Goal: Check status: Check status

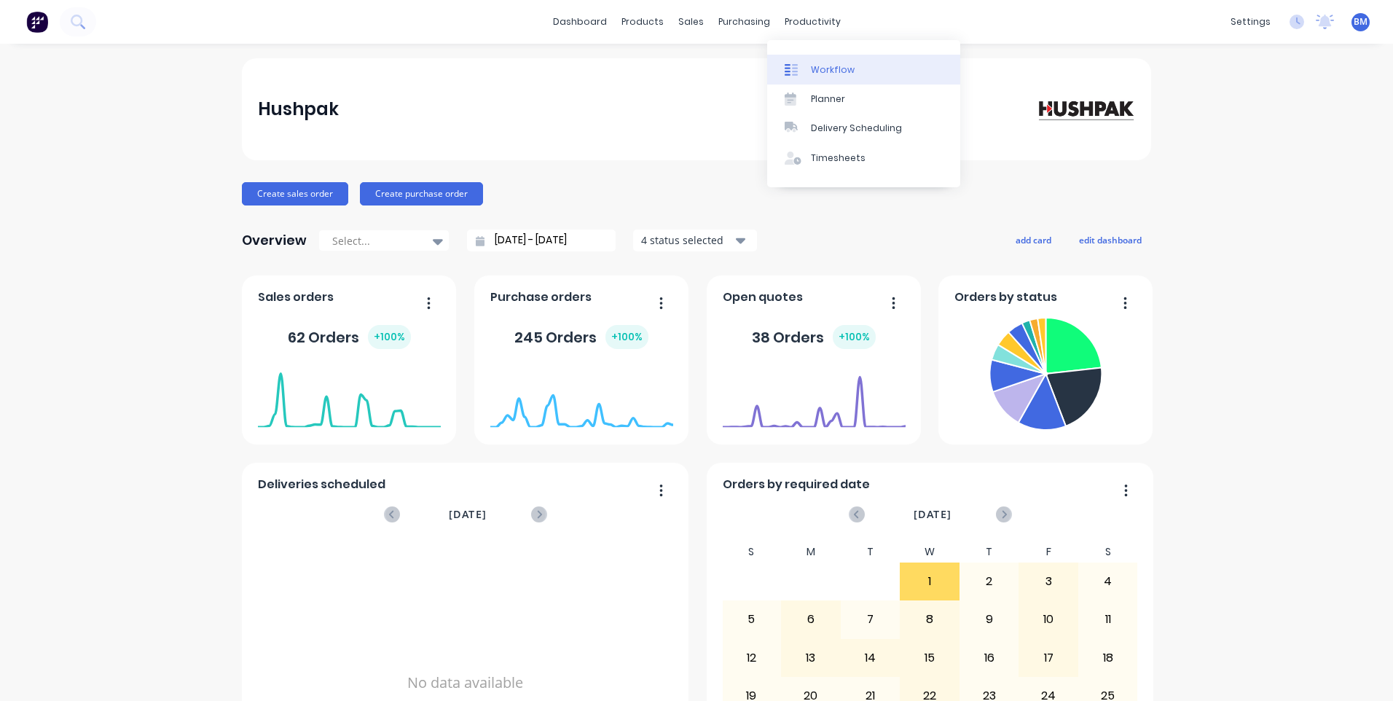
click at [670, 68] on div at bounding box center [795, 69] width 22 height 13
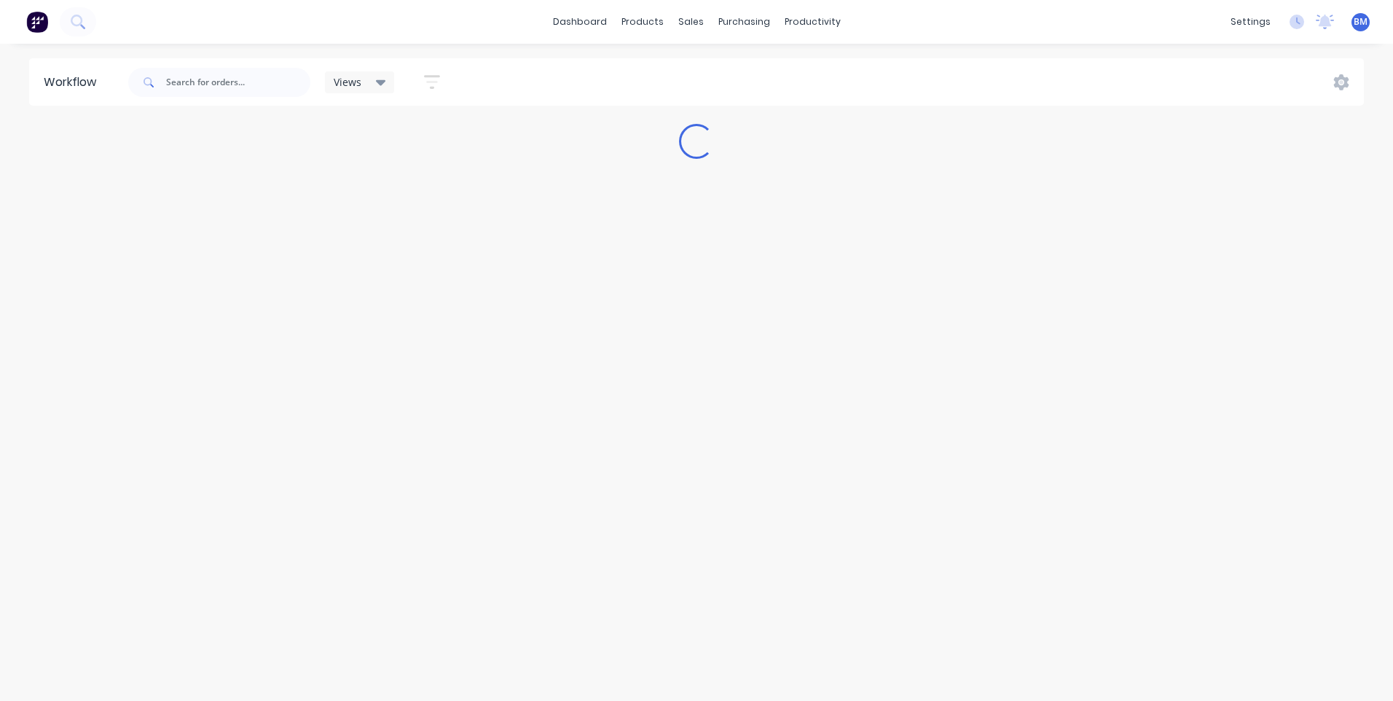
click at [369, 86] on div "Views" at bounding box center [360, 82] width 52 height 13
click at [372, 90] on div "Views" at bounding box center [360, 82] width 70 height 22
click at [220, 78] on input "text" at bounding box center [238, 82] width 144 height 29
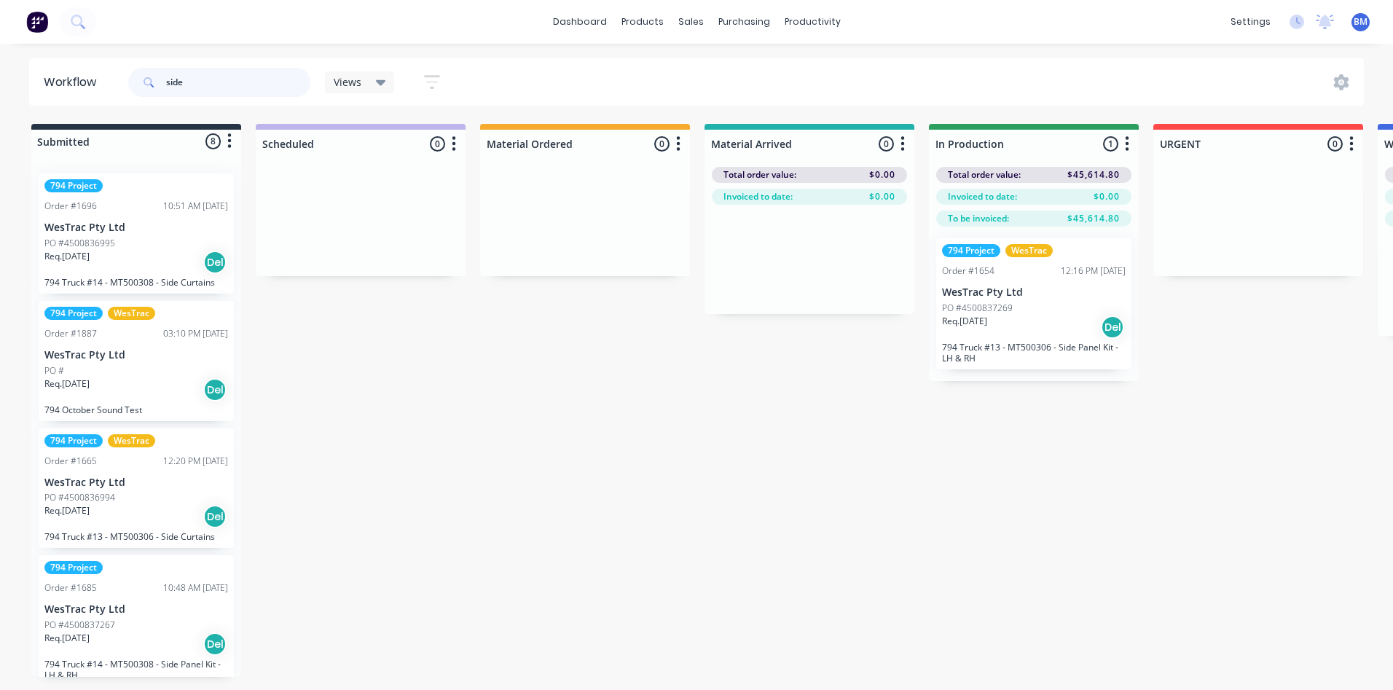
scroll to position [73, 0]
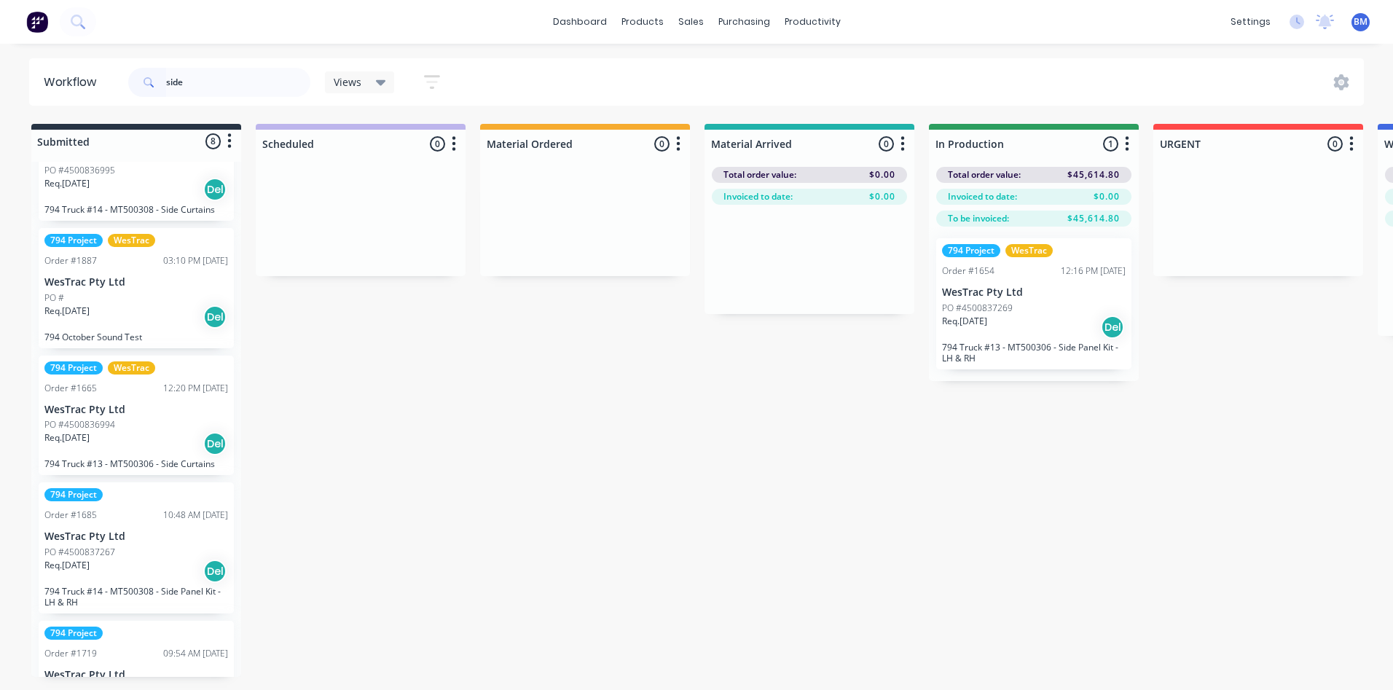
click at [122, 310] on div "Req. [DATE] Del" at bounding box center [136, 316] width 184 height 25
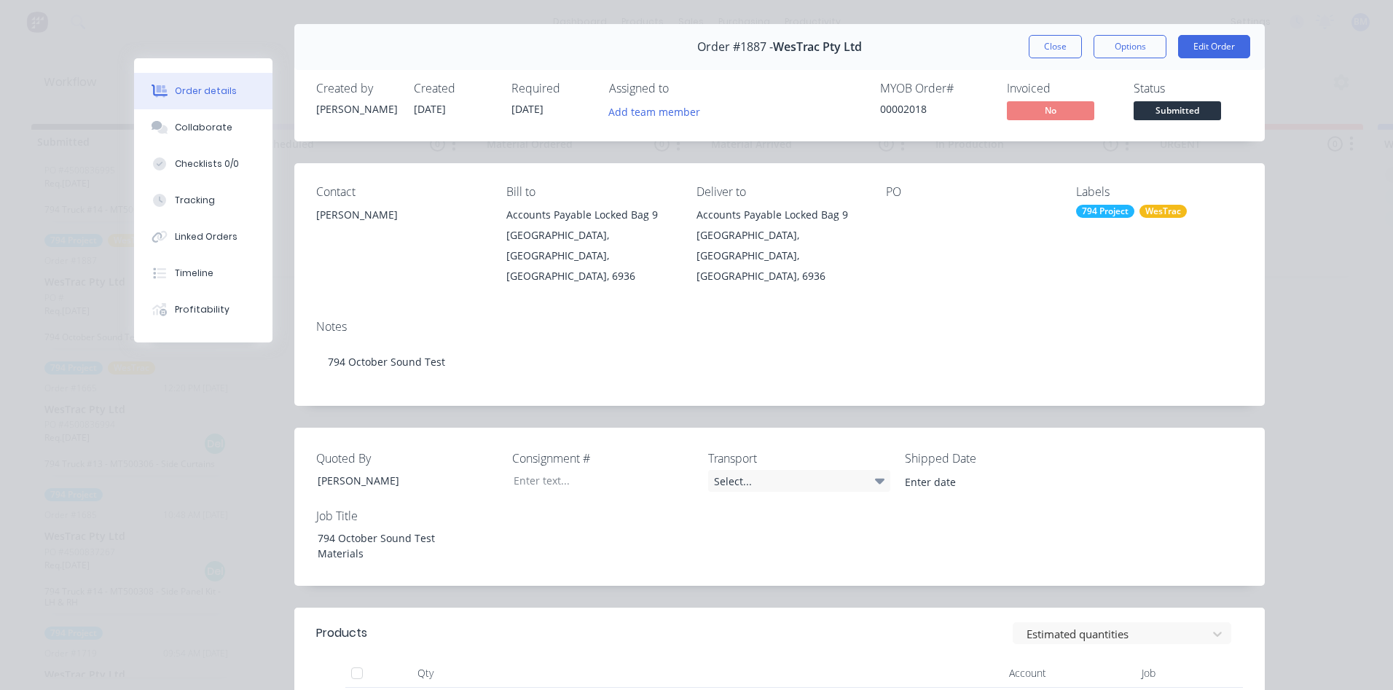
scroll to position [0, 0]
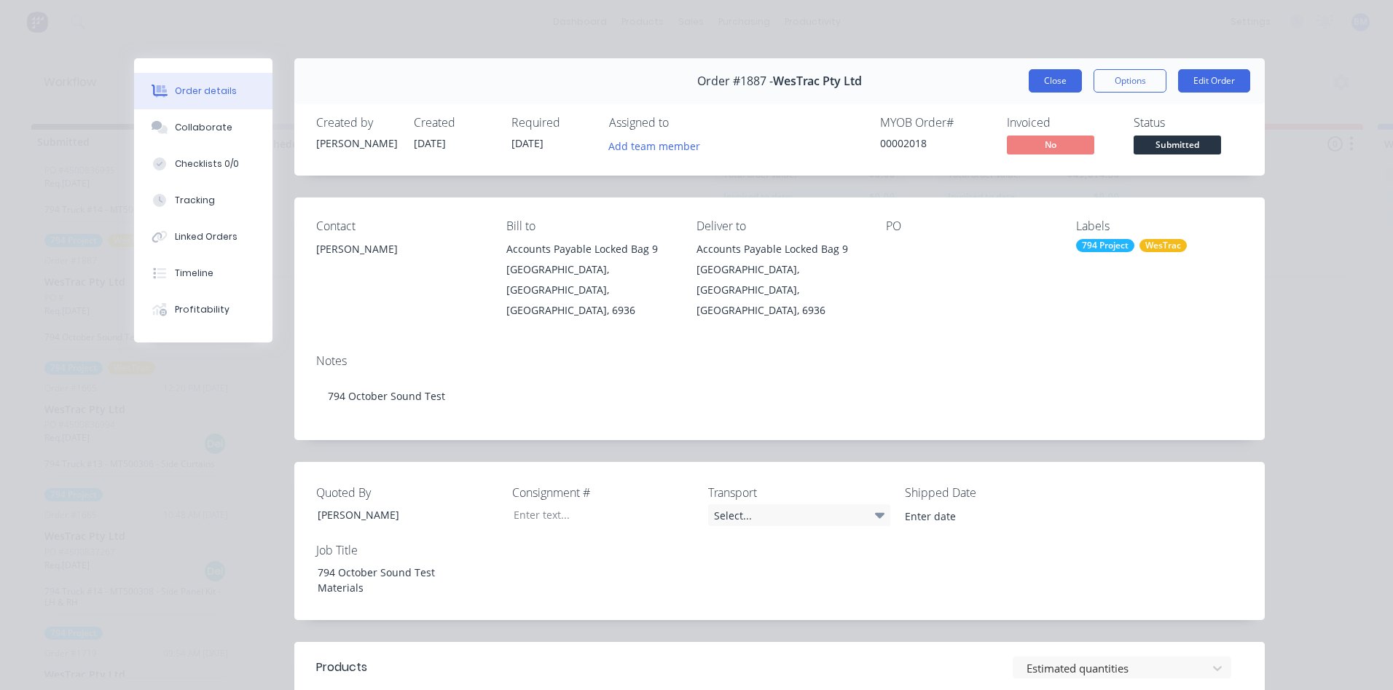
click at [670, 83] on button "Close" at bounding box center [1054, 80] width 53 height 23
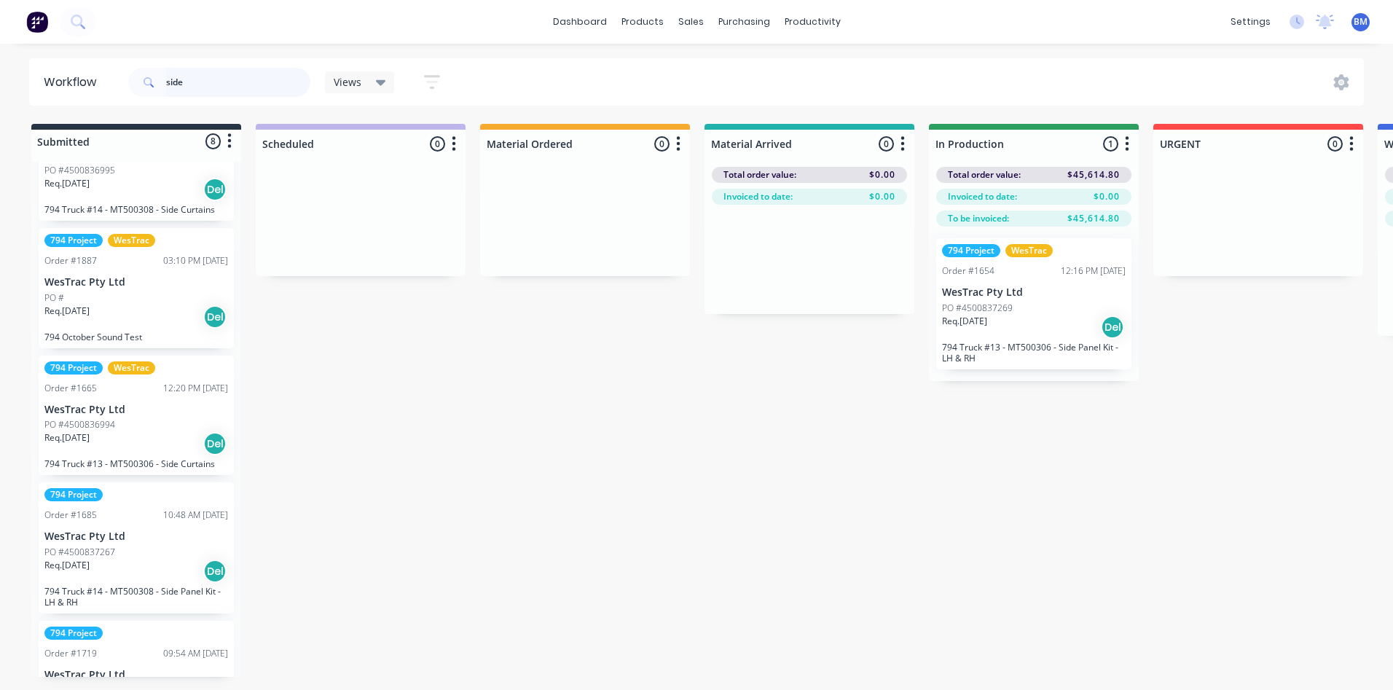
drag, startPoint x: 200, startPoint y: 83, endPoint x: 116, endPoint y: 79, distance: 84.6
click at [116, 79] on header "Workflow side Views Save new view None (Default) edit 3D only edit Show/Hide st…" at bounding box center [696, 81] width 1335 height 47
type input "belly"
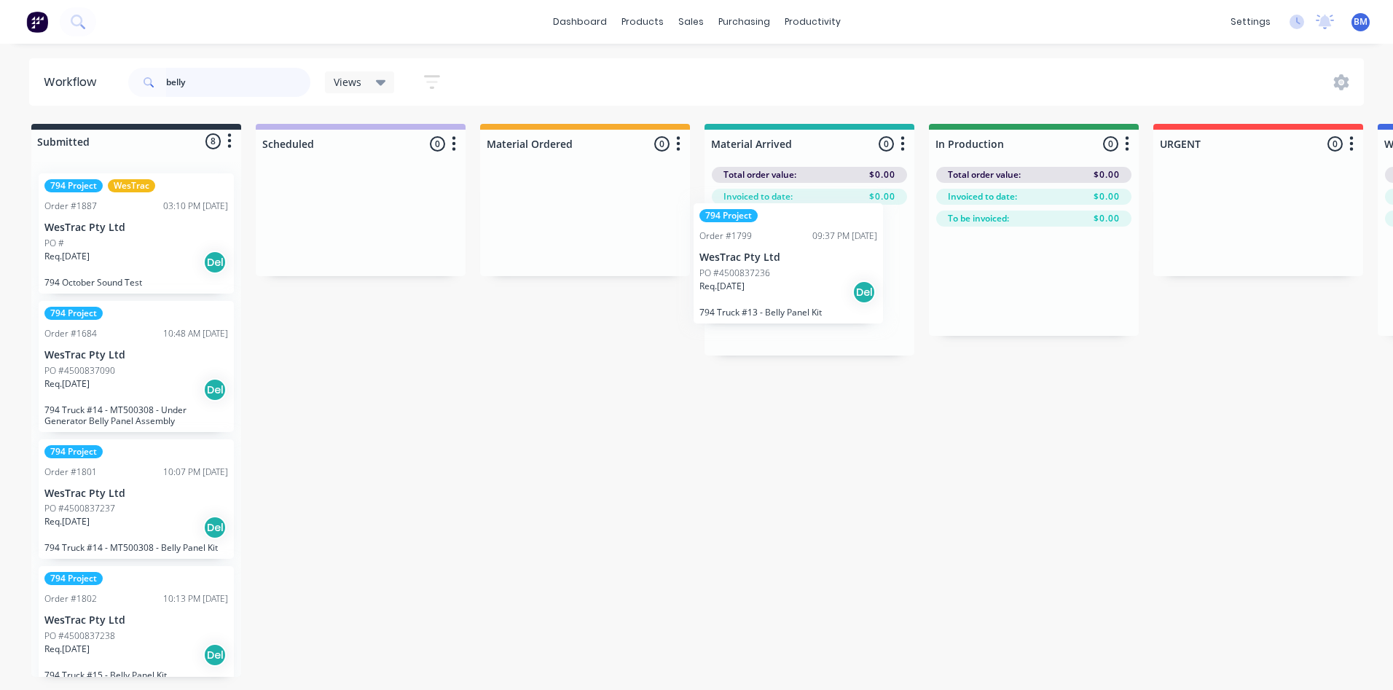
drag, startPoint x: 112, startPoint y: 385, endPoint x: 783, endPoint y: 286, distance: 678.1
drag, startPoint x: 218, startPoint y: 83, endPoint x: 31, endPoint y: 96, distance: 187.7
click at [31, 96] on header "Workflow belly Views Save new view None (Default) edit 3D only edit Show/Hide s…" at bounding box center [696, 81] width 1335 height 47
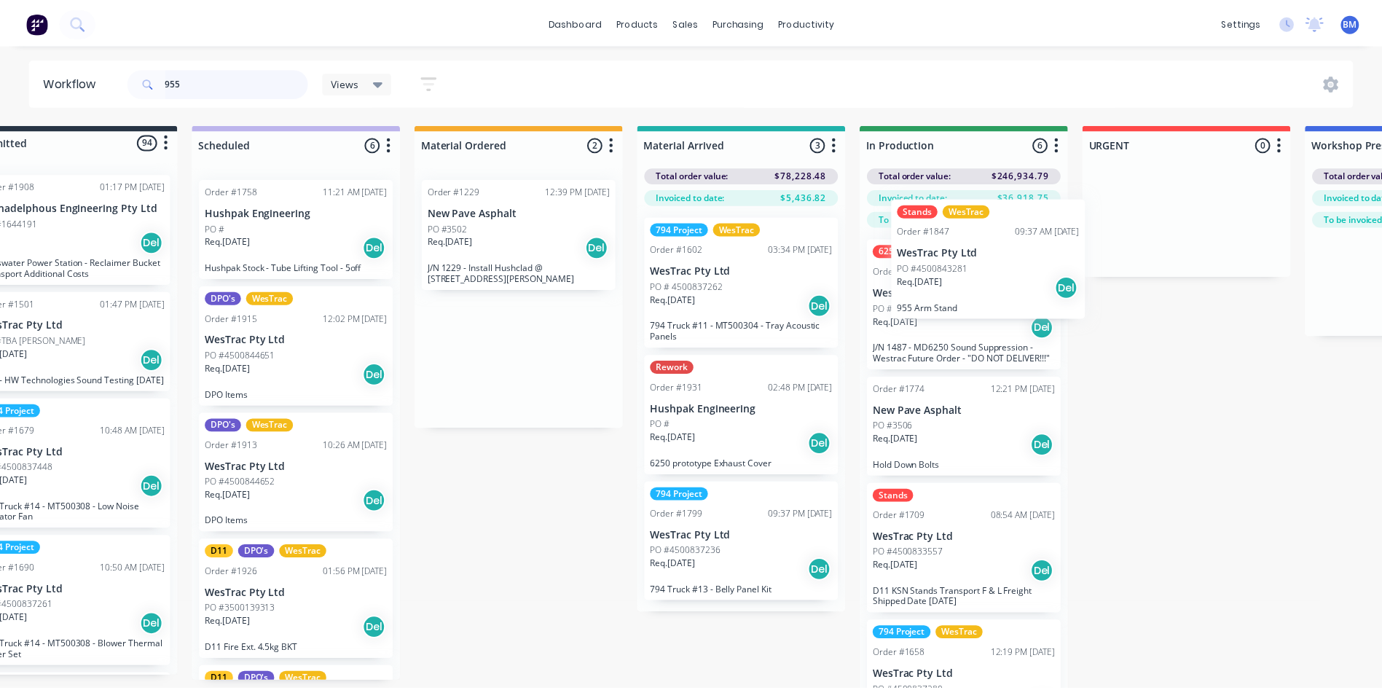
scroll to position [0, 74]
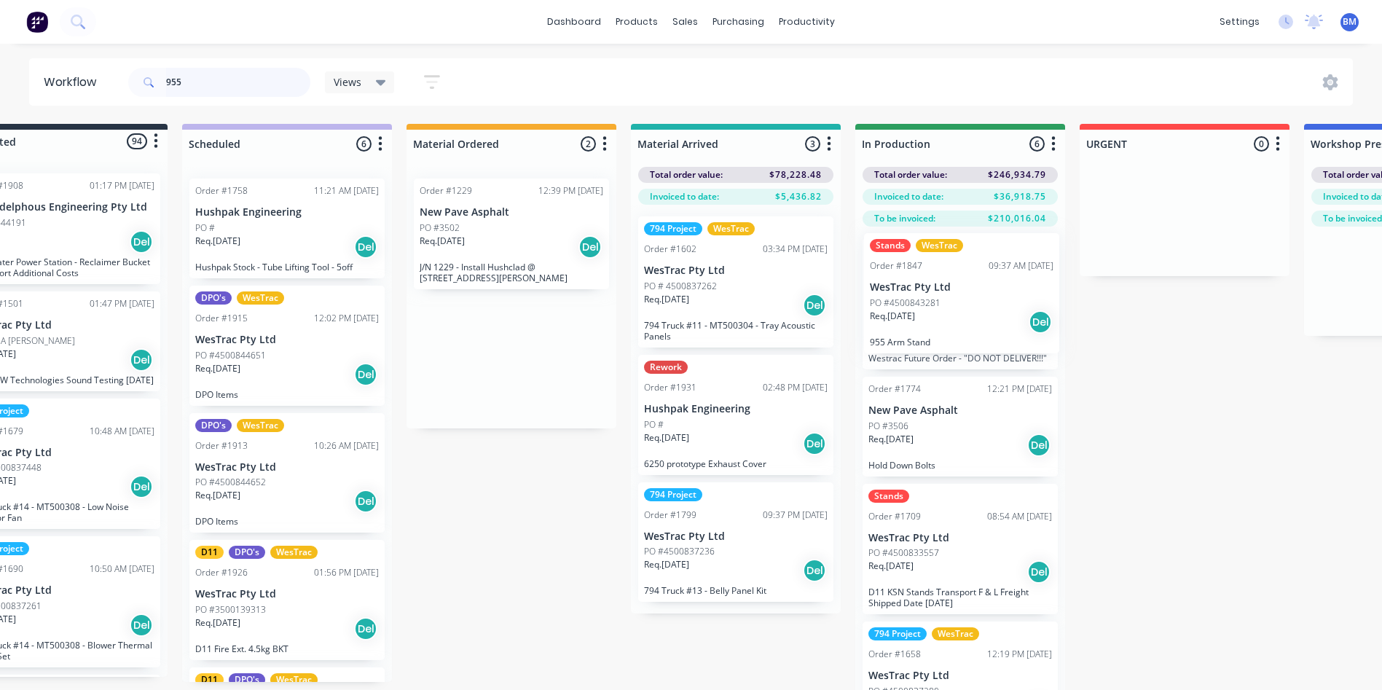
drag, startPoint x: 535, startPoint y: 262, endPoint x: 913, endPoint y: 320, distance: 381.7
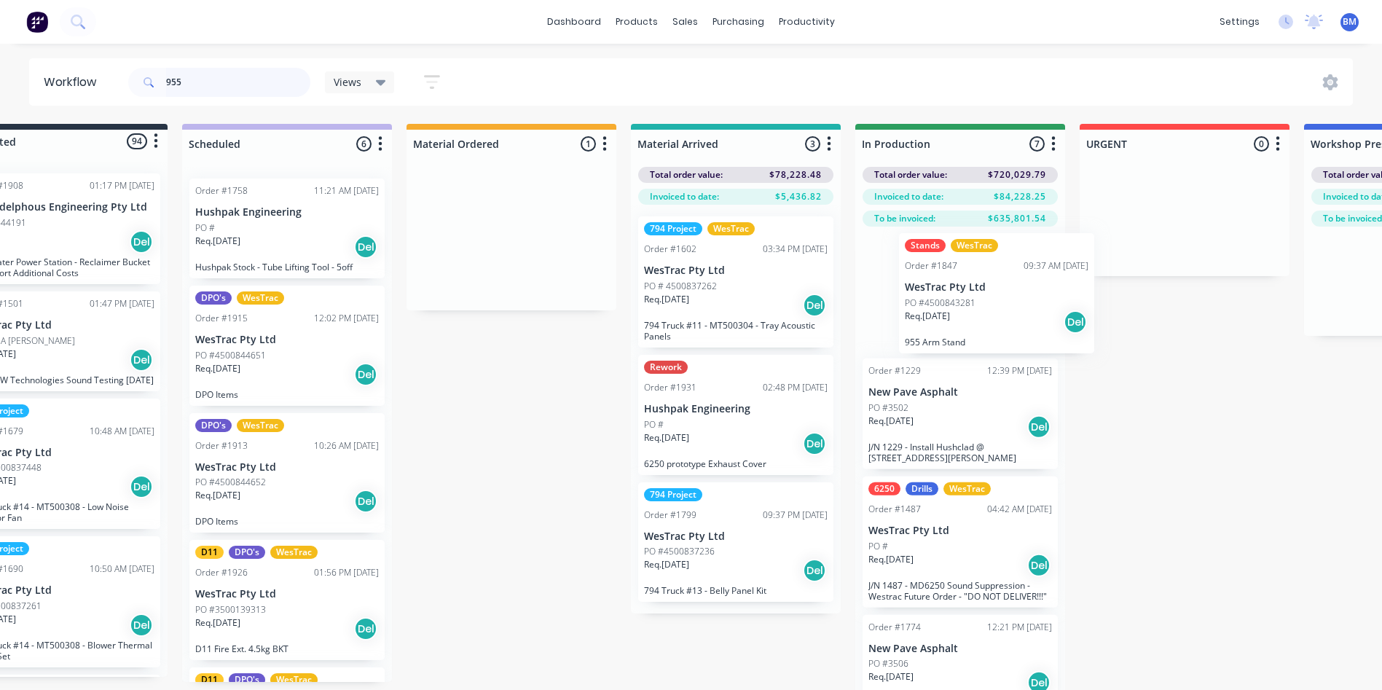
drag, startPoint x: 625, startPoint y: 298, endPoint x: 980, endPoint y: 333, distance: 357.2
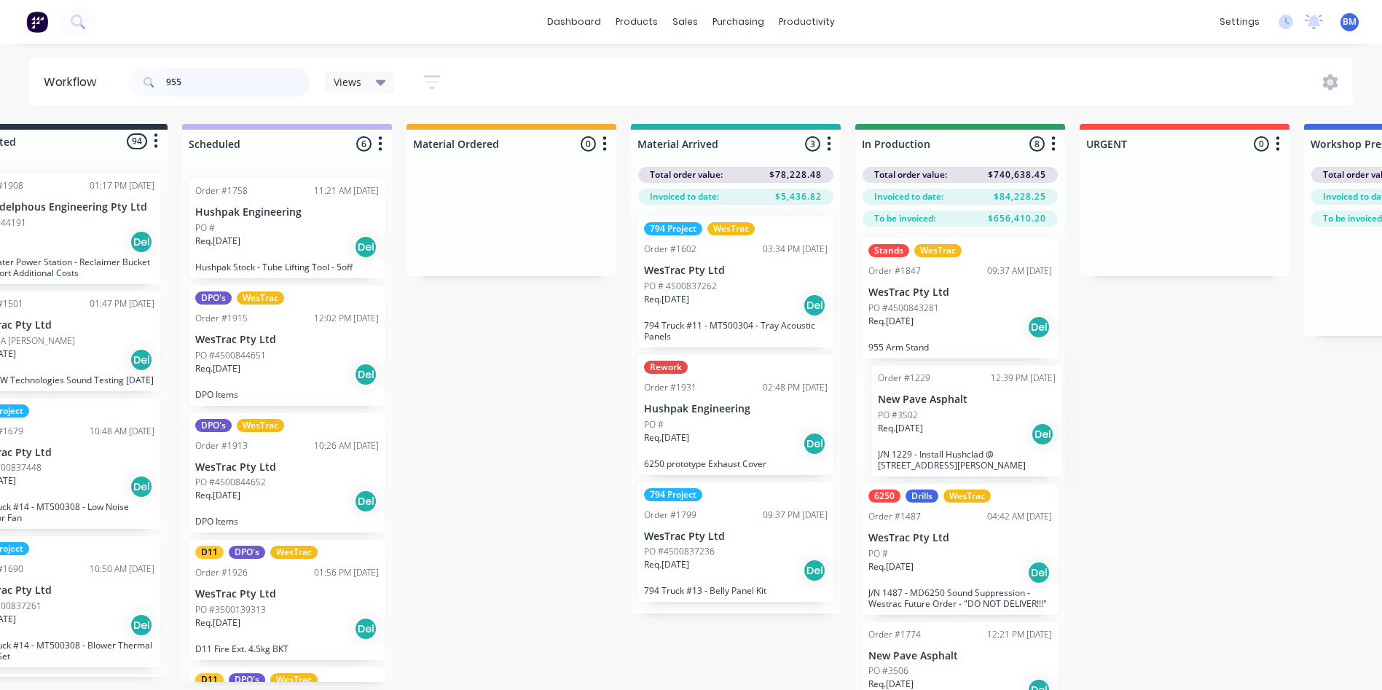
drag, startPoint x: 925, startPoint y: 444, endPoint x: 937, endPoint y: 437, distance: 13.4
click at [670, 441] on div "Stands WesTrac Order #1847 09:37 AM [DATE] WesTrac Pty Ltd PO #4500843281 Req. …" at bounding box center [960, 484] width 210 height 515
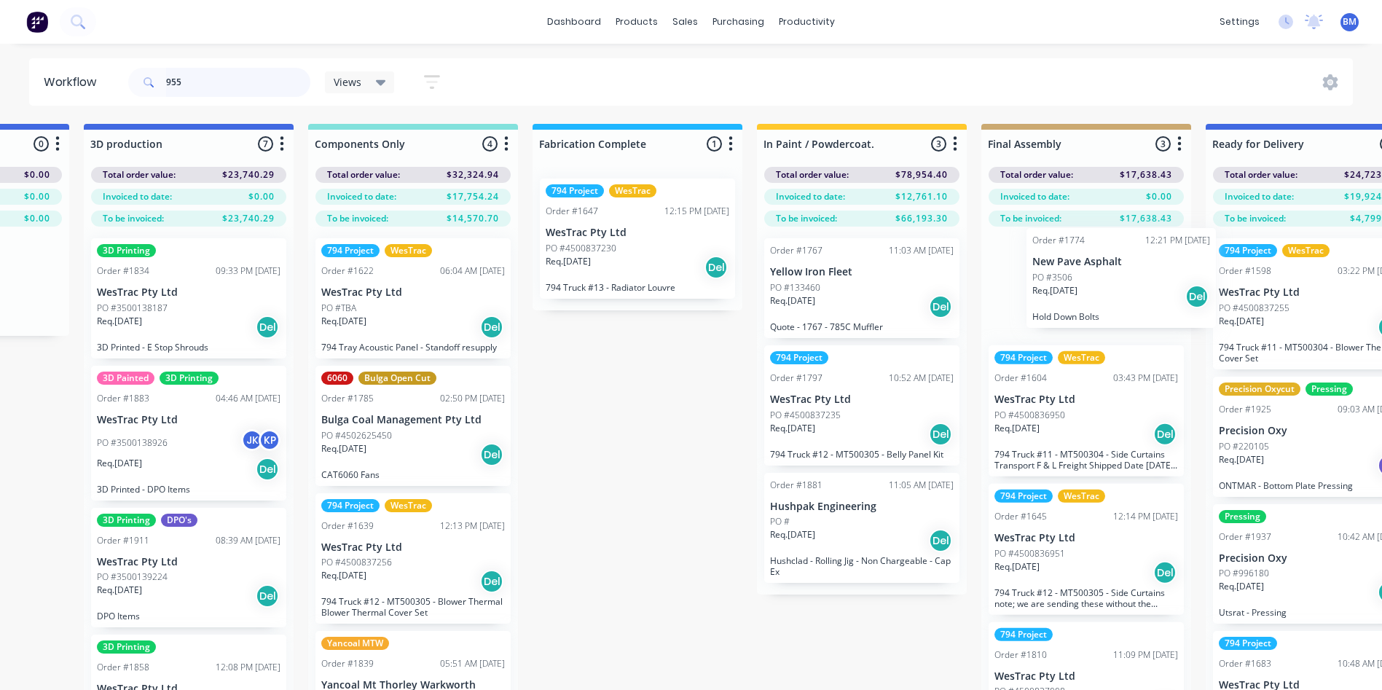
scroll to position [0, 1527]
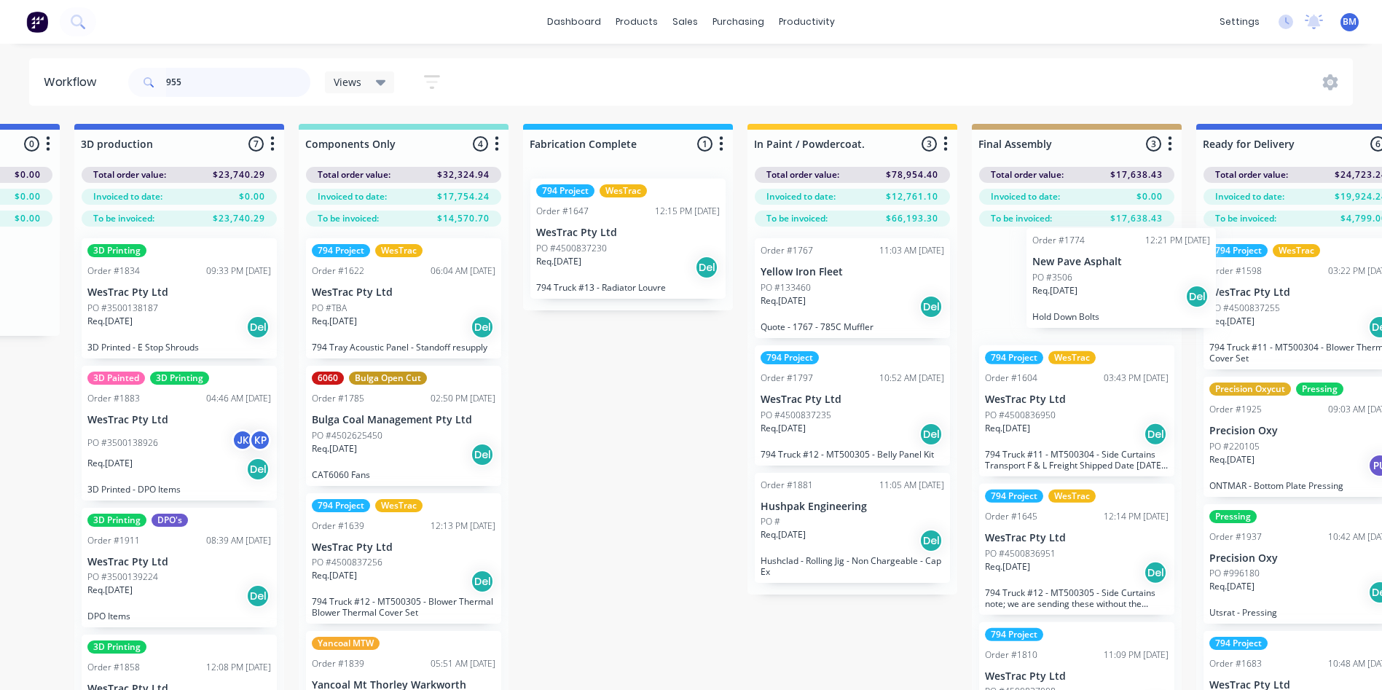
drag, startPoint x: 936, startPoint y: 478, endPoint x: 1070, endPoint y: 304, distance: 219.7
click at [670, 305] on div "Submitted 94 Status colour #273444 hex #273444 Save Cancel Summaries Total orde…" at bounding box center [838, 433] width 4753 height 618
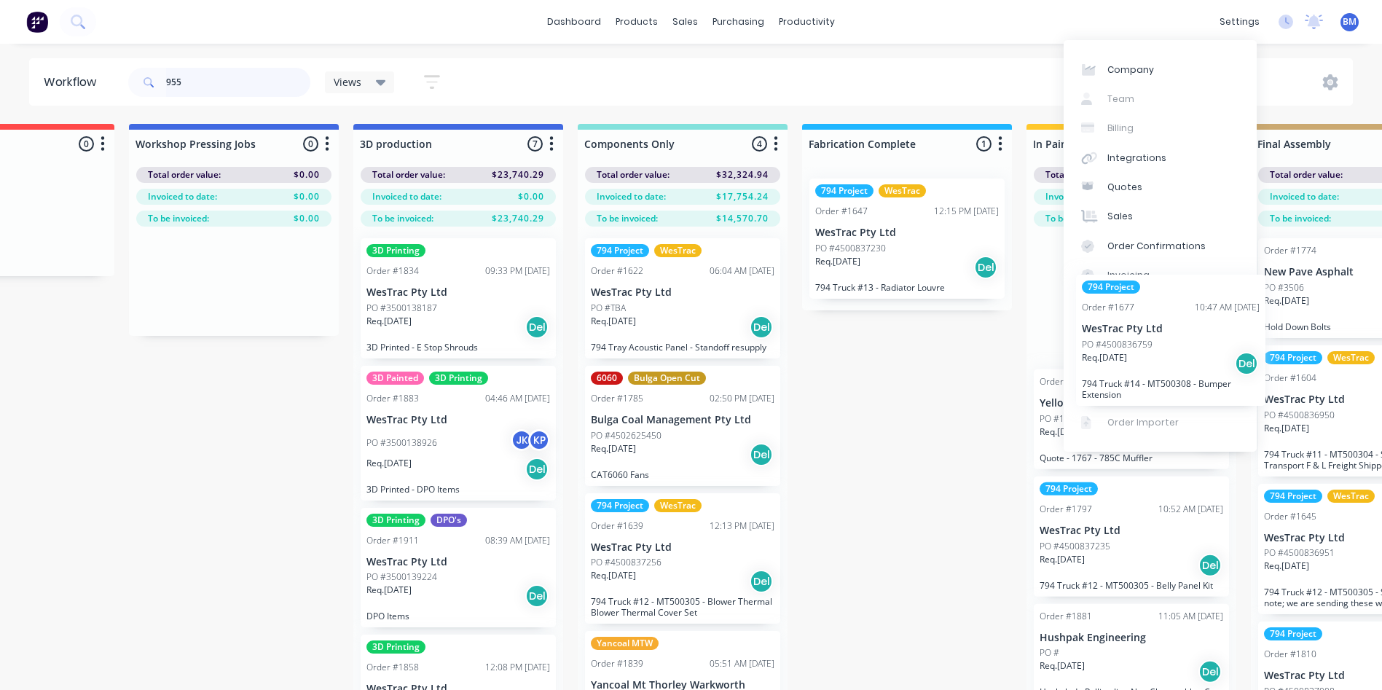
scroll to position [0, 1249]
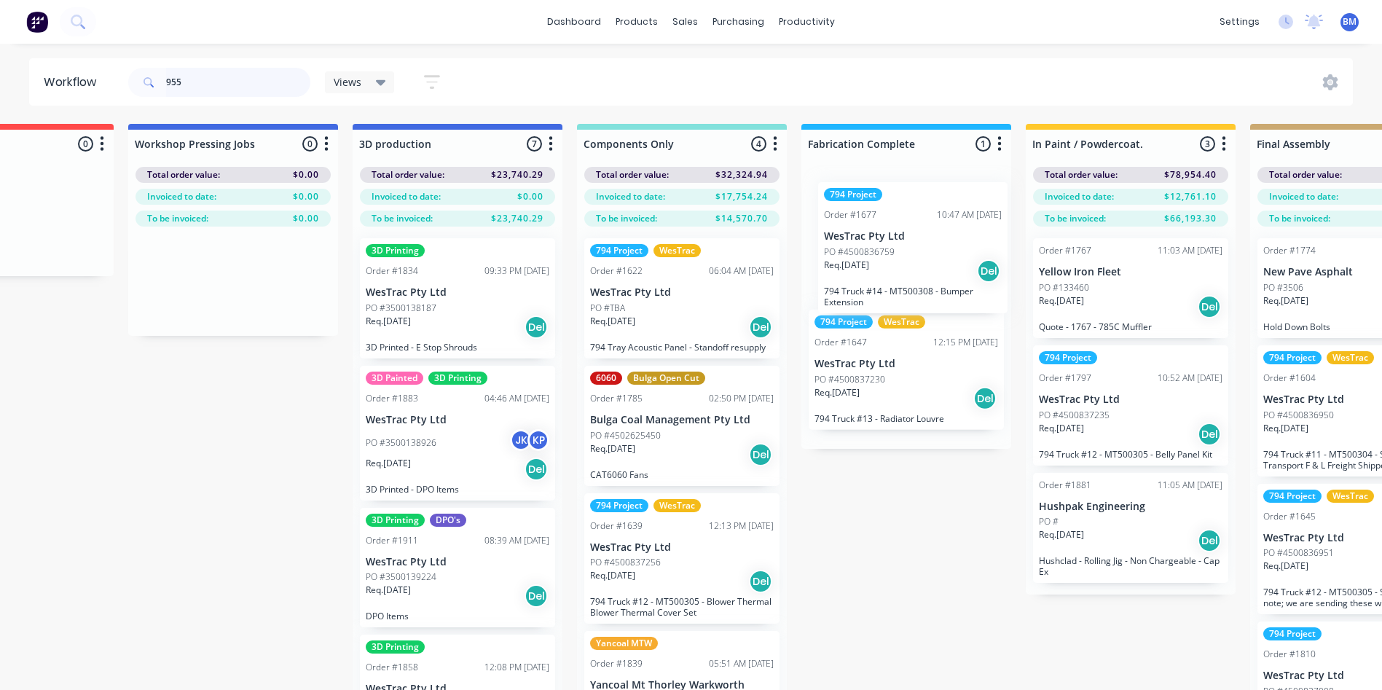
drag, startPoint x: 405, startPoint y: 629, endPoint x: 916, endPoint y: 257, distance: 631.4
click at [670, 257] on div "Submitted 94 Status colour #273444 hex #273444 Save Cancel Summaries Total orde…" at bounding box center [1116, 433] width 4753 height 618
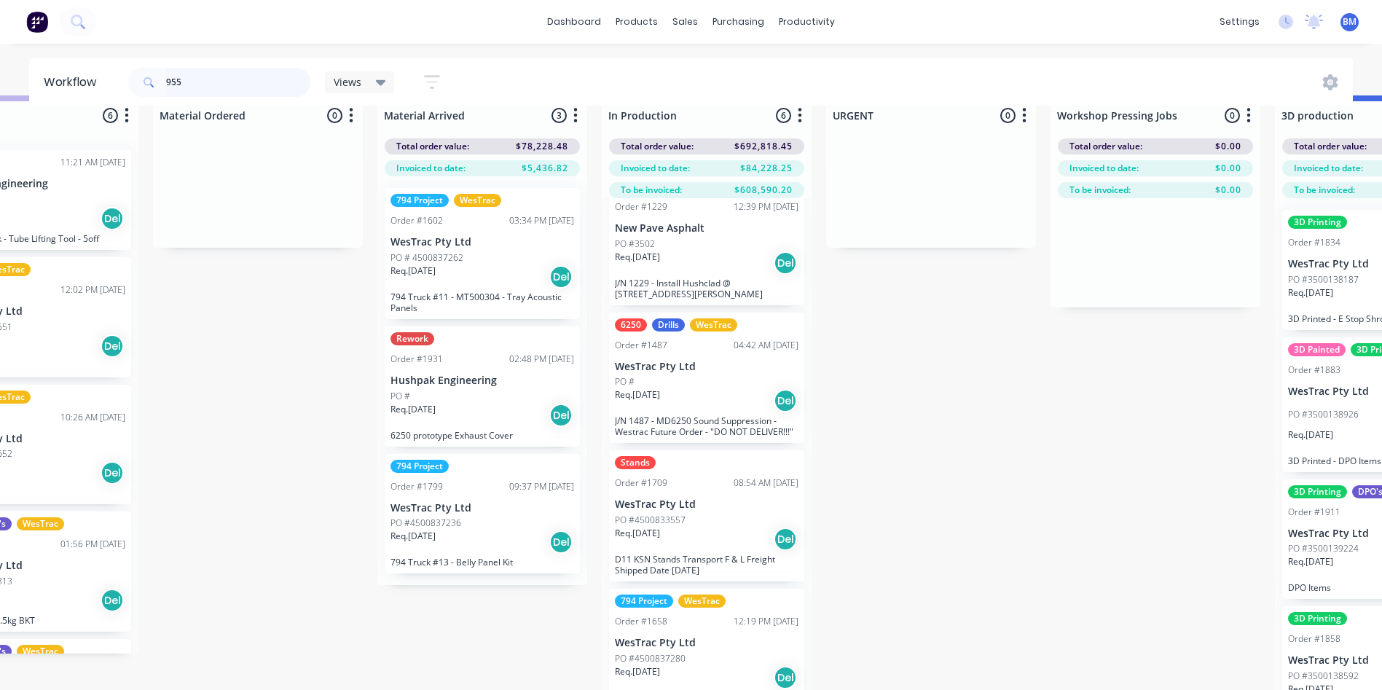
scroll to position [0, 327]
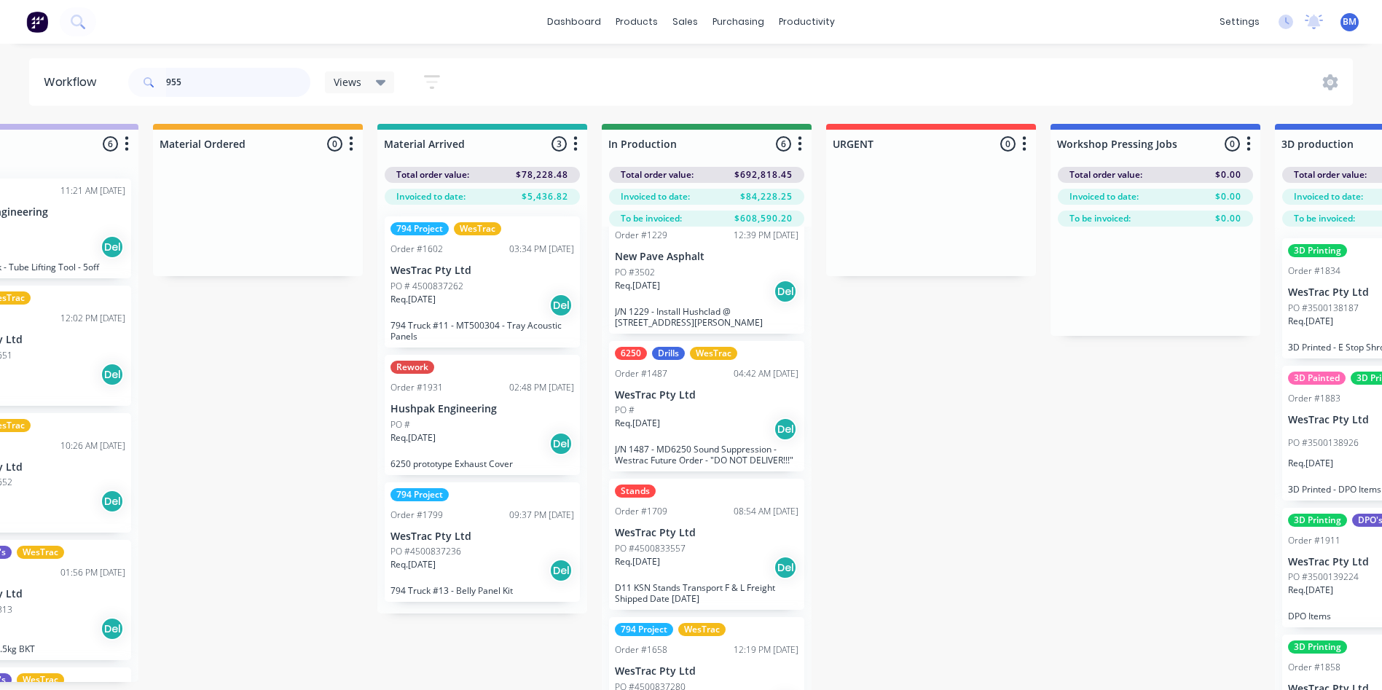
click at [229, 90] on input "955" at bounding box center [238, 82] width 144 height 29
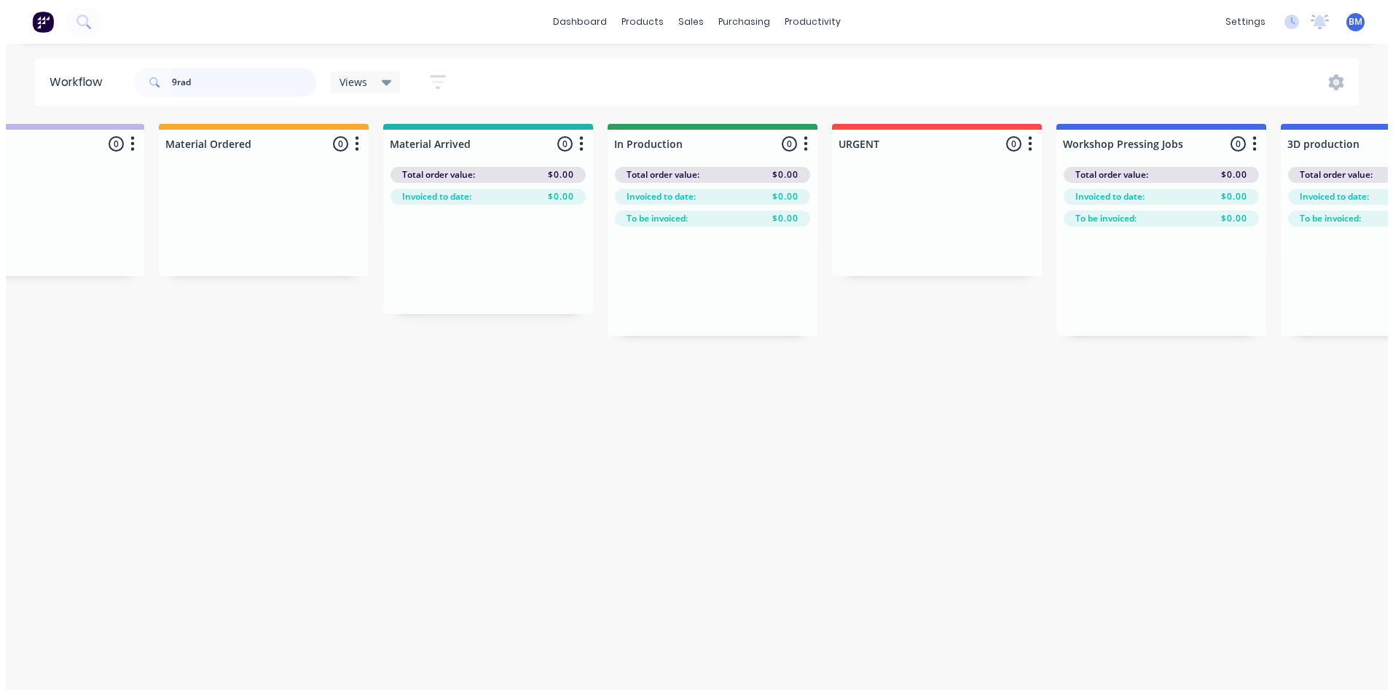
scroll to position [0, 0]
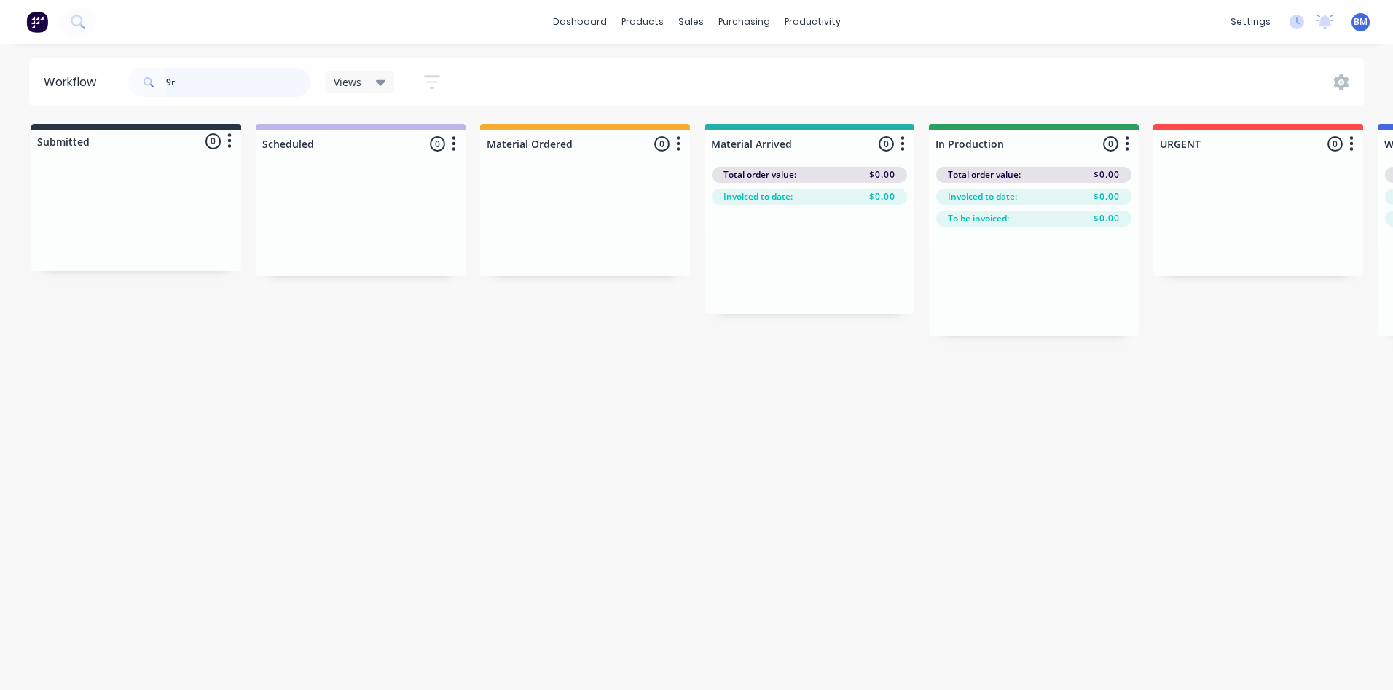
type input "9"
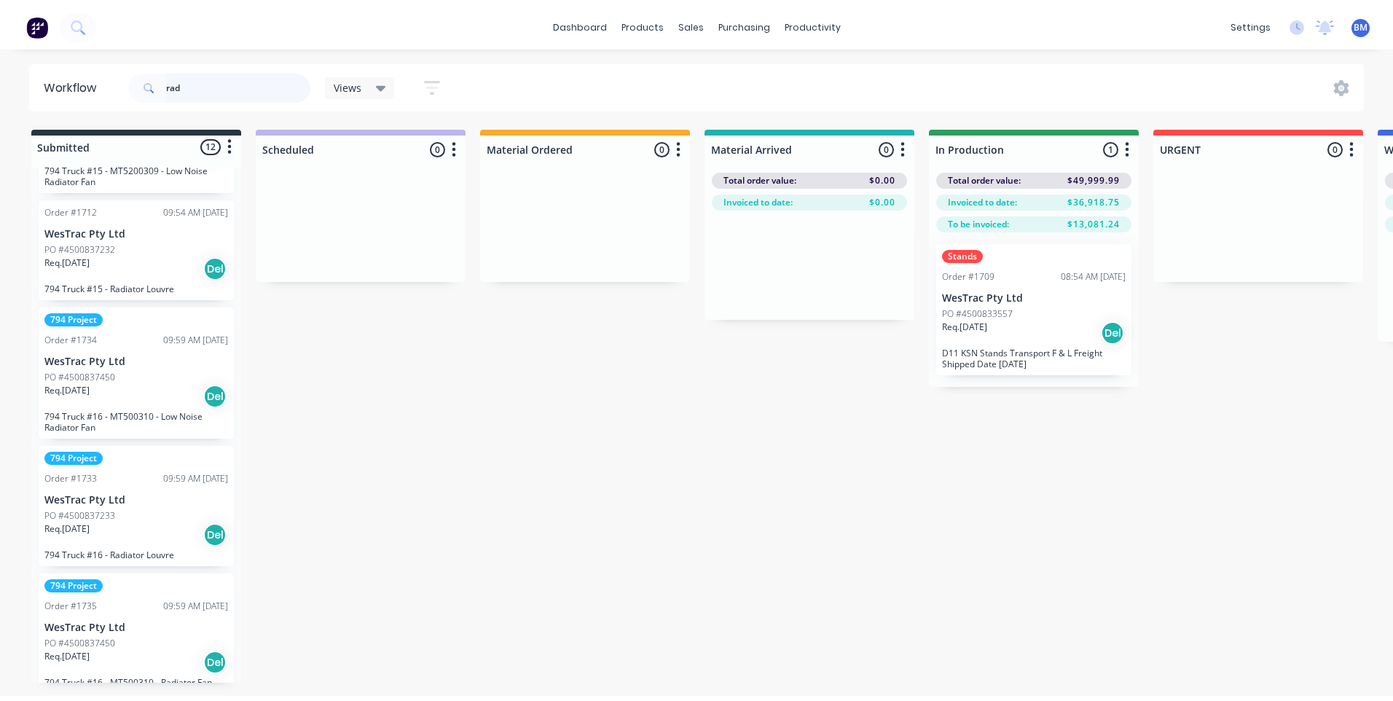
scroll to position [1087, 0]
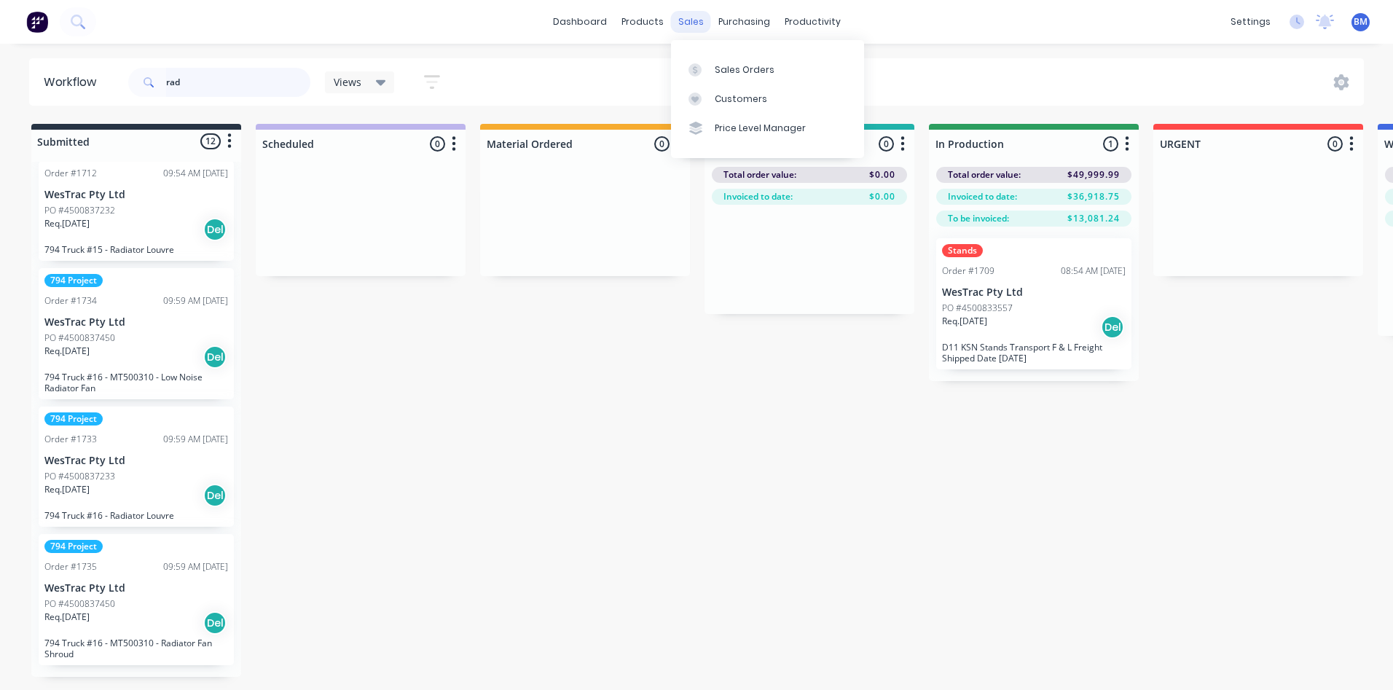
type input "rad"
click at [670, 25] on div "sales" at bounding box center [691, 22] width 40 height 22
click at [670, 68] on div at bounding box center [699, 69] width 22 height 13
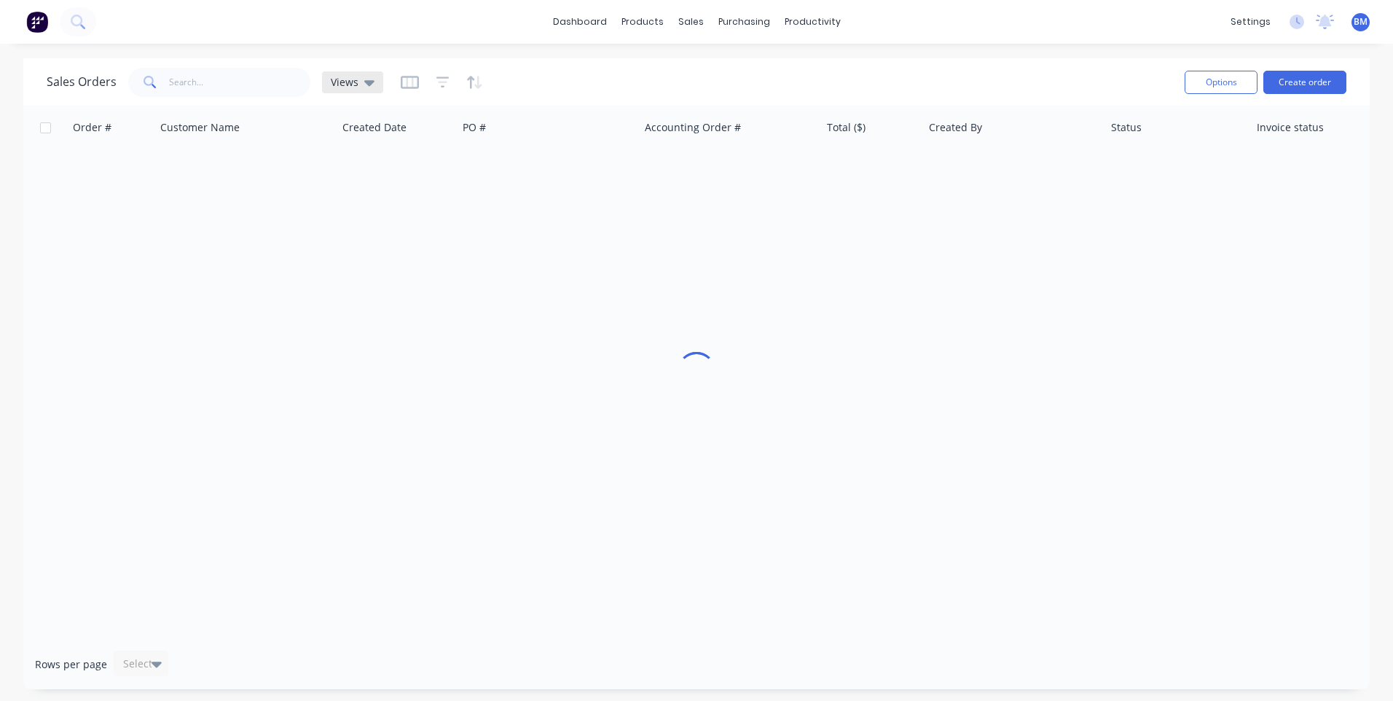
click at [364, 84] on icon at bounding box center [369, 82] width 10 height 16
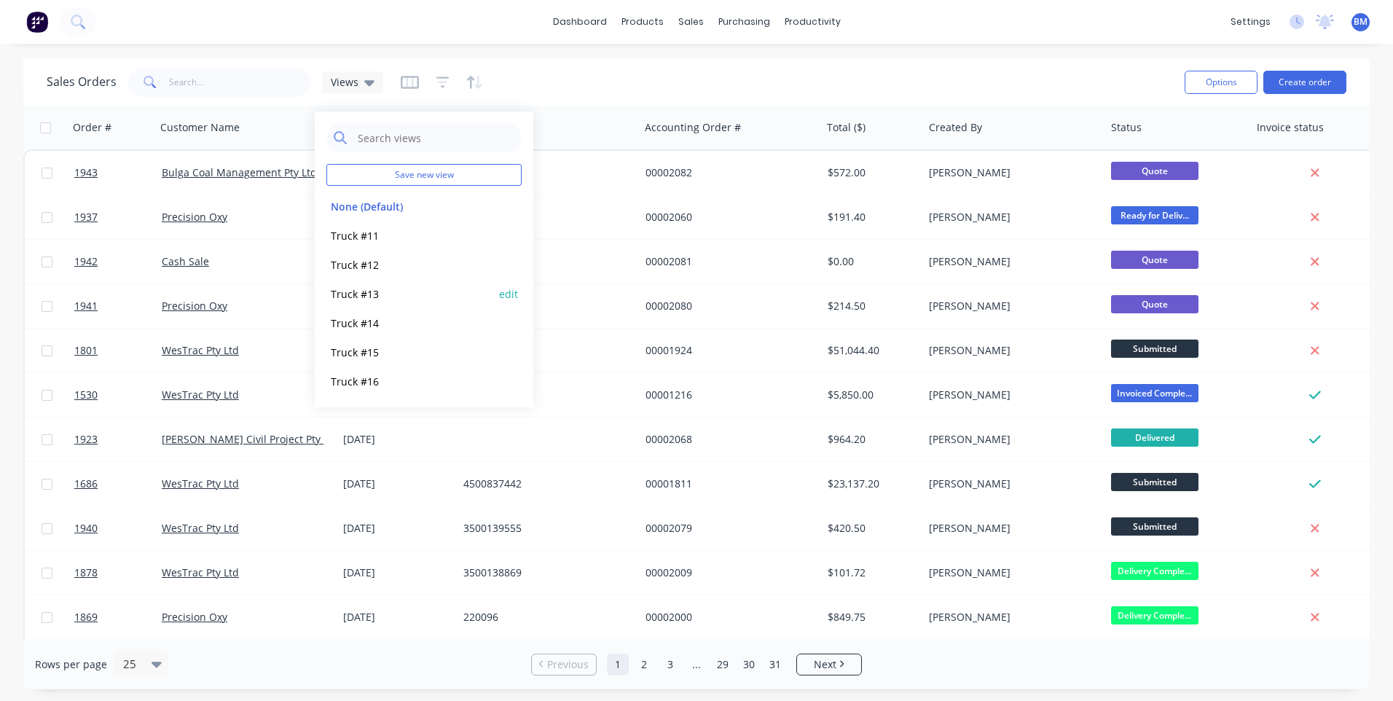
click at [353, 288] on button "Truck #13" at bounding box center [409, 294] width 166 height 17
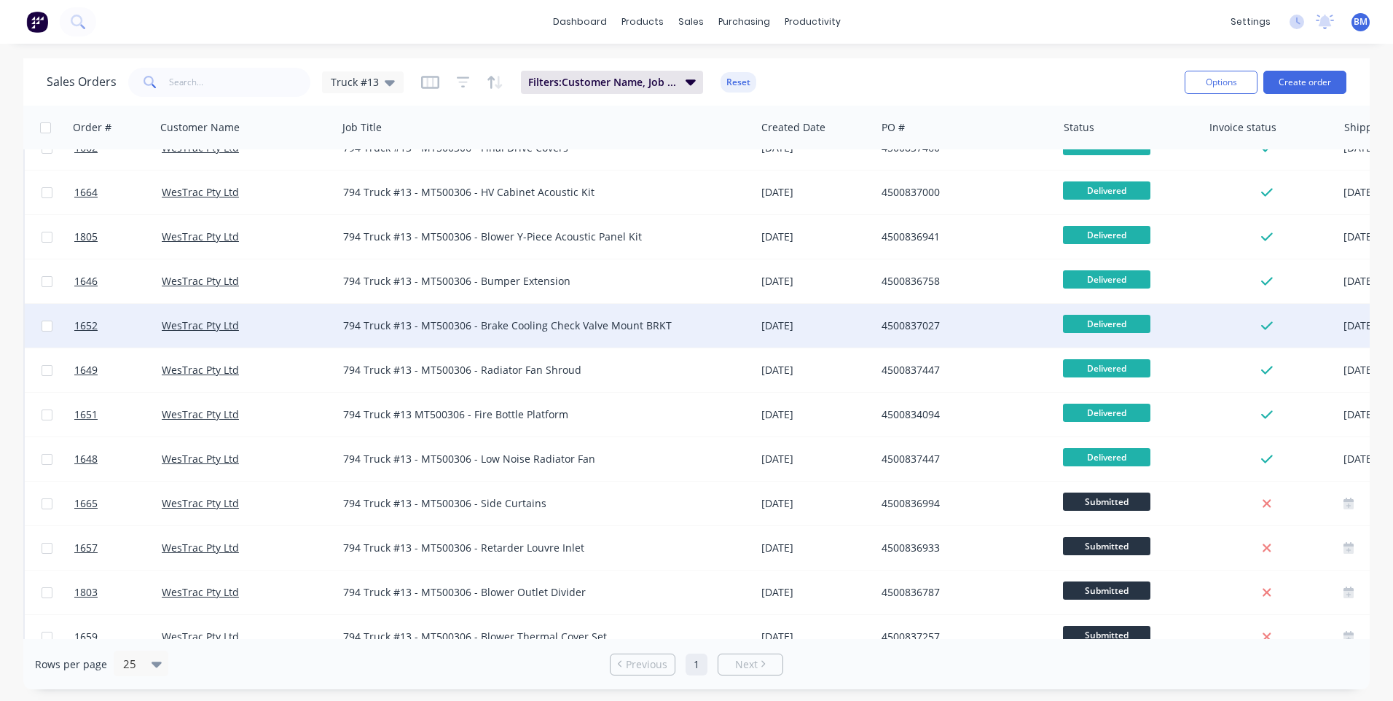
scroll to position [510, 0]
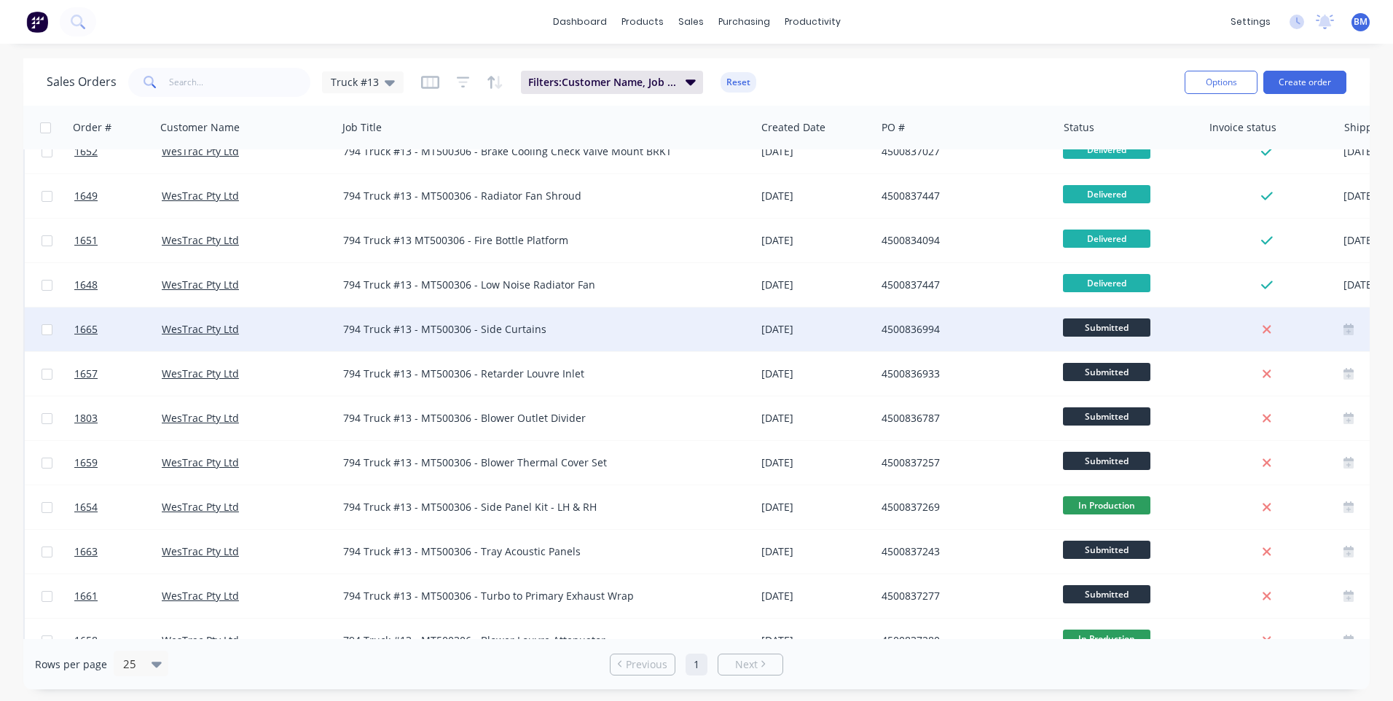
click at [670, 327] on span "Submitted" at bounding box center [1106, 327] width 87 height 18
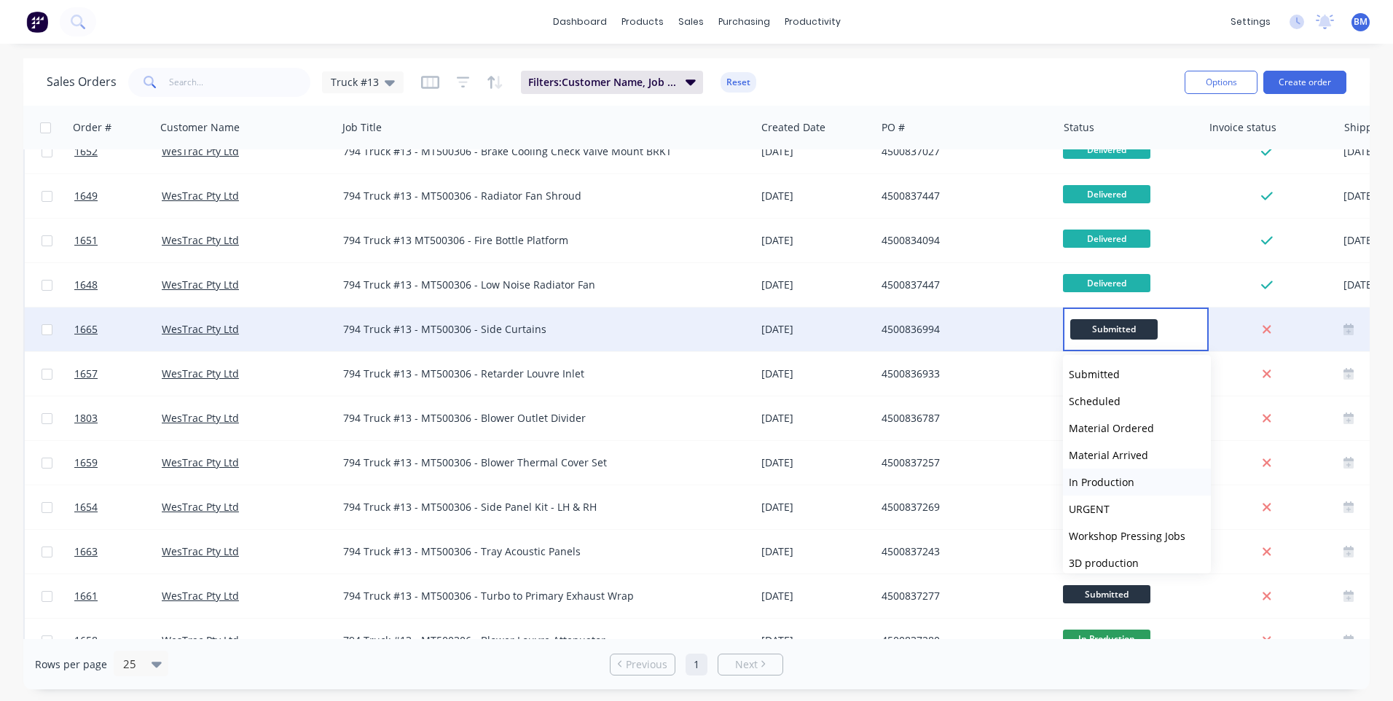
click at [670, 484] on span "In Production" at bounding box center [1102, 482] width 66 height 14
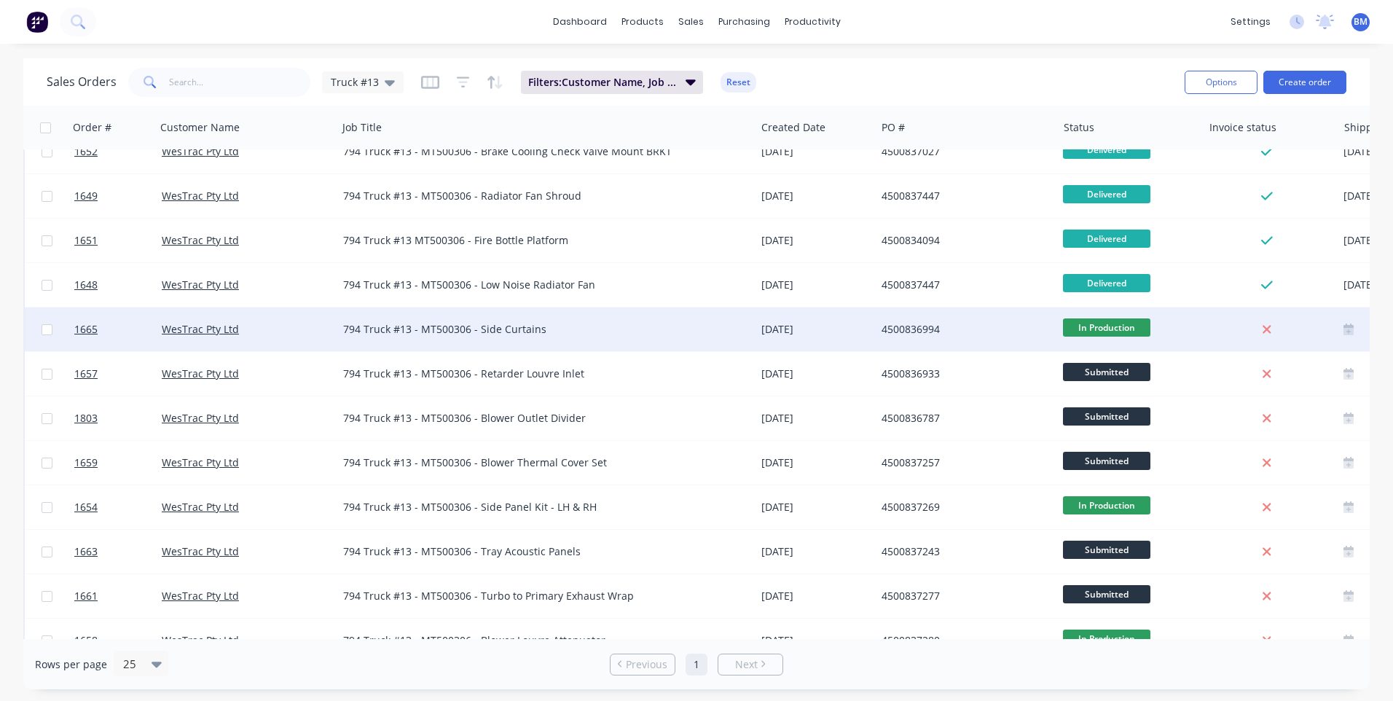
click at [670, 327] on span "In Production" at bounding box center [1106, 327] width 87 height 18
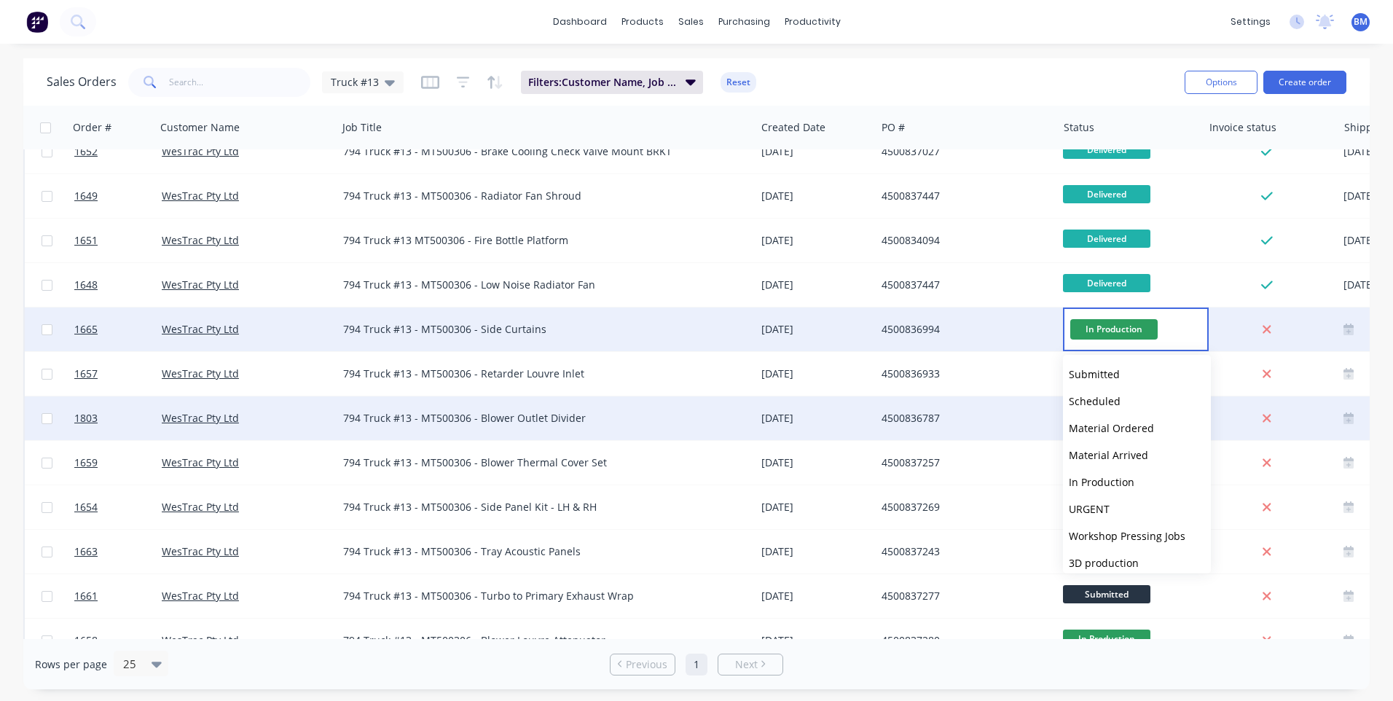
drag, startPoint x: 1103, startPoint y: 455, endPoint x: 1096, endPoint y: 420, distance: 35.6
click at [670, 454] on span "Material Arrived" at bounding box center [1108, 455] width 79 height 14
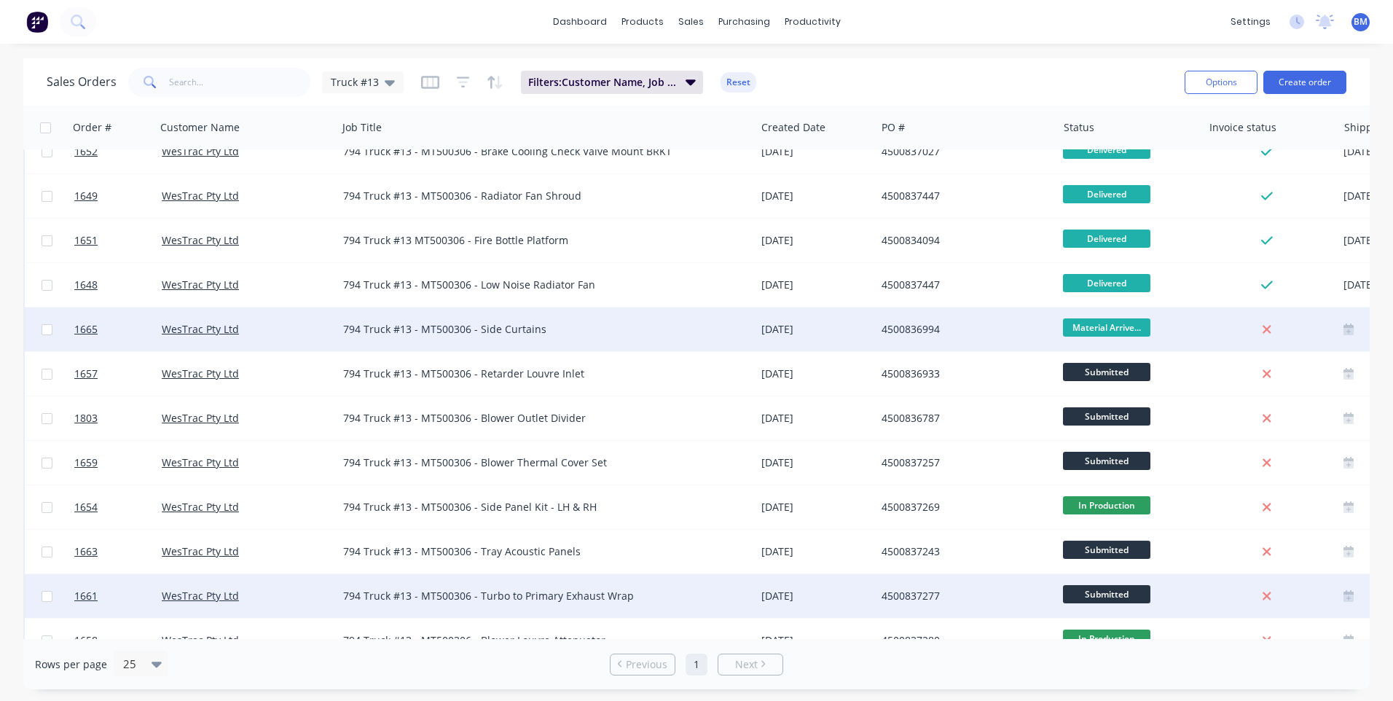
scroll to position [583, 0]
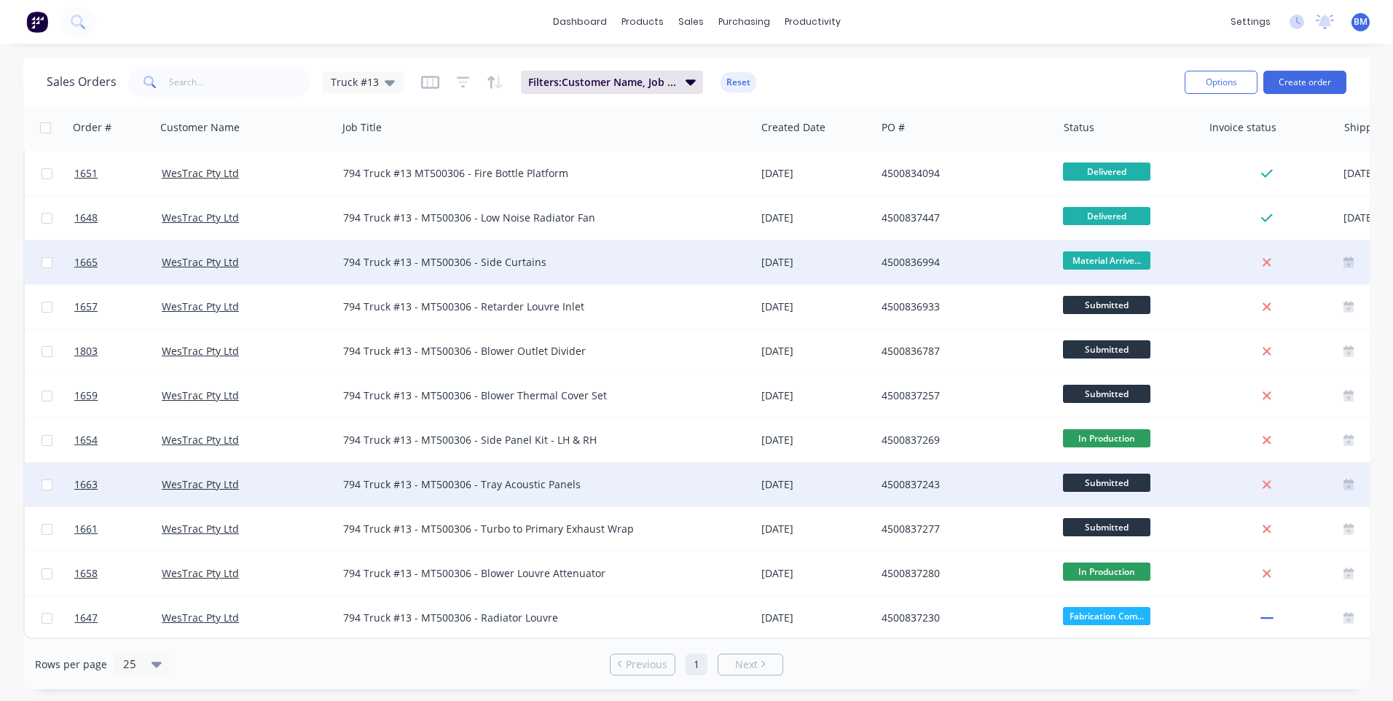
click at [670, 479] on span "Submitted" at bounding box center [1106, 482] width 87 height 18
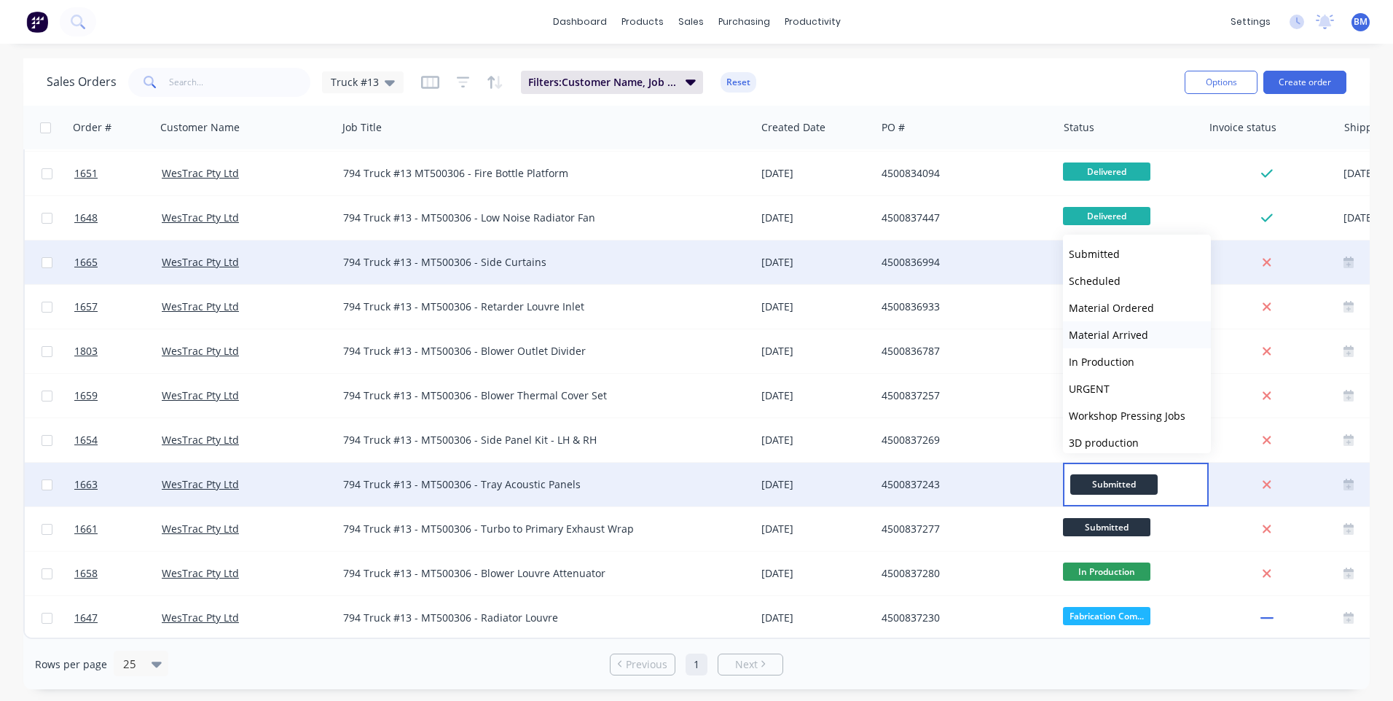
drag, startPoint x: 1103, startPoint y: 307, endPoint x: 1103, endPoint y: 330, distance: 23.3
click at [670, 330] on div "Submitted Scheduled Material Ordered Material Arrived In Production URGENT Work…" at bounding box center [1137, 344] width 148 height 219
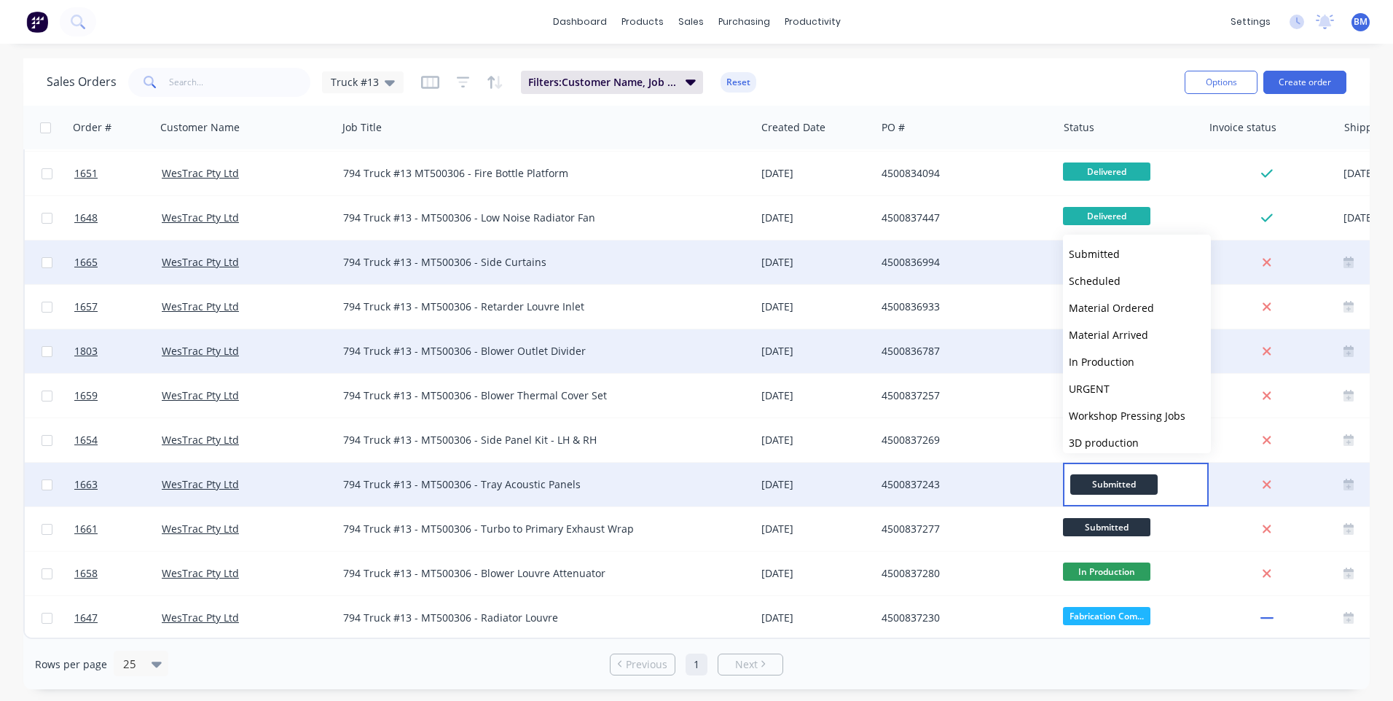
click at [670, 332] on span "Material Arrived" at bounding box center [1108, 335] width 79 height 14
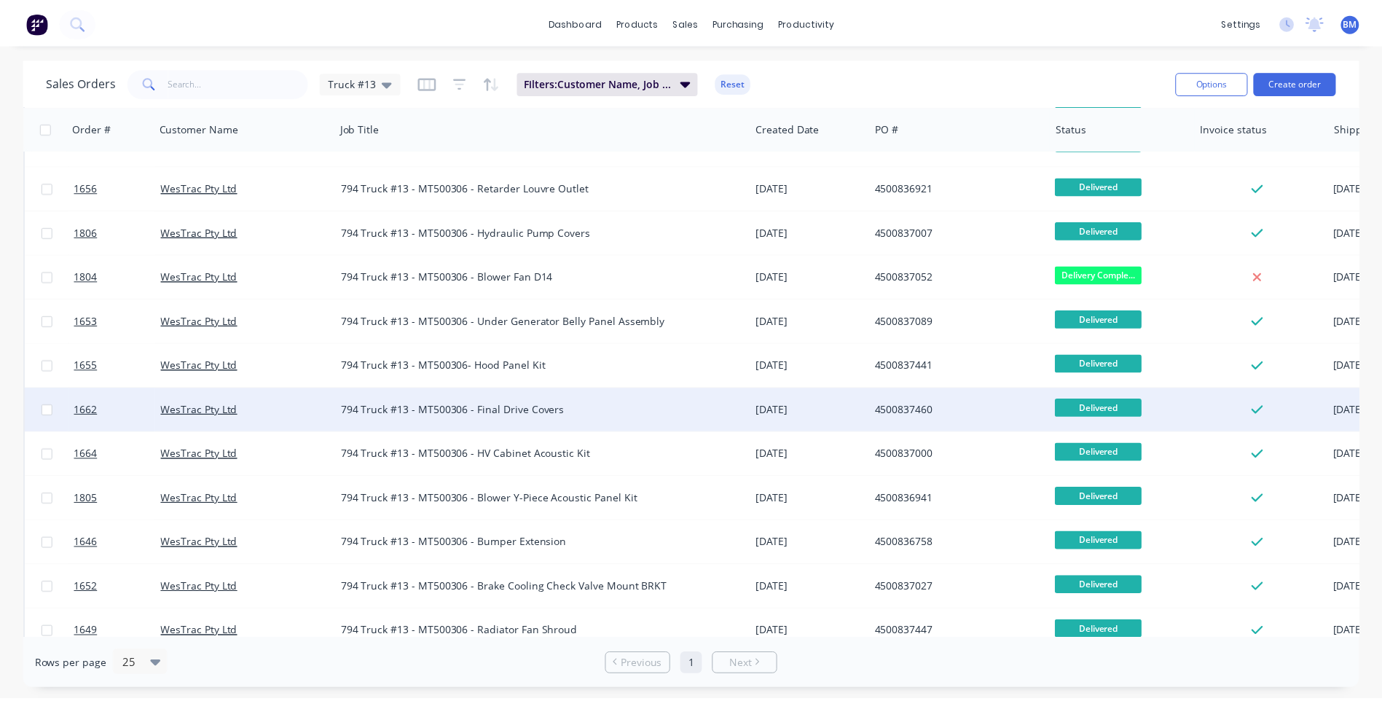
scroll to position [0, 0]
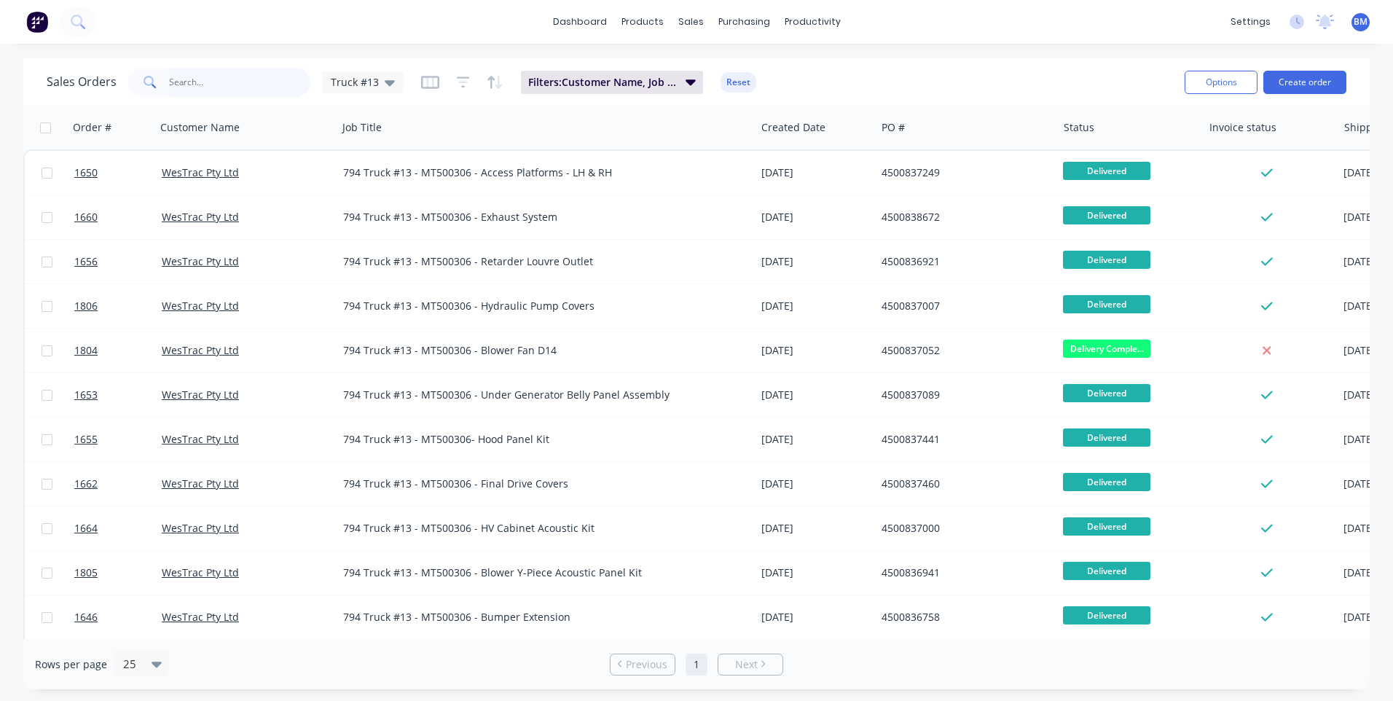
click at [210, 85] on input "text" at bounding box center [240, 82] width 142 height 29
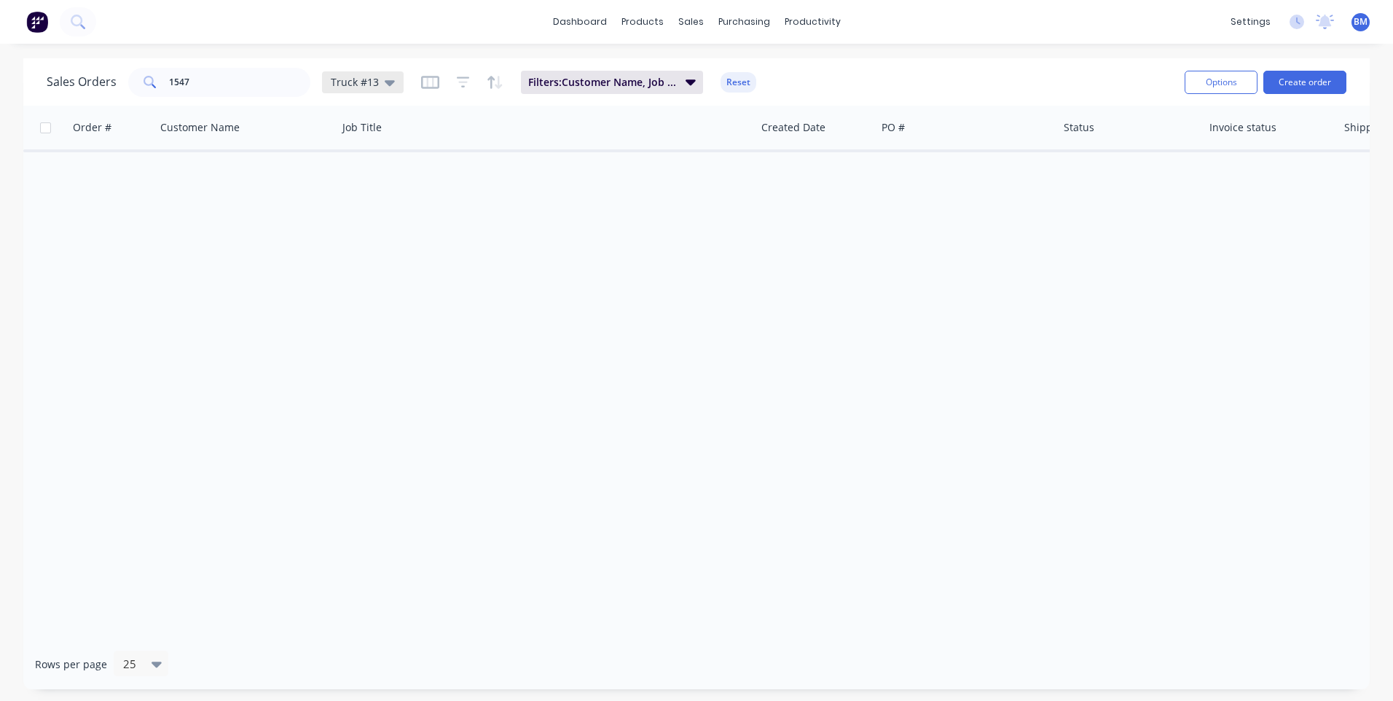
click at [349, 91] on div "Truck #13" at bounding box center [363, 82] width 82 height 22
click at [357, 204] on button "None (Default)" at bounding box center [409, 206] width 166 height 17
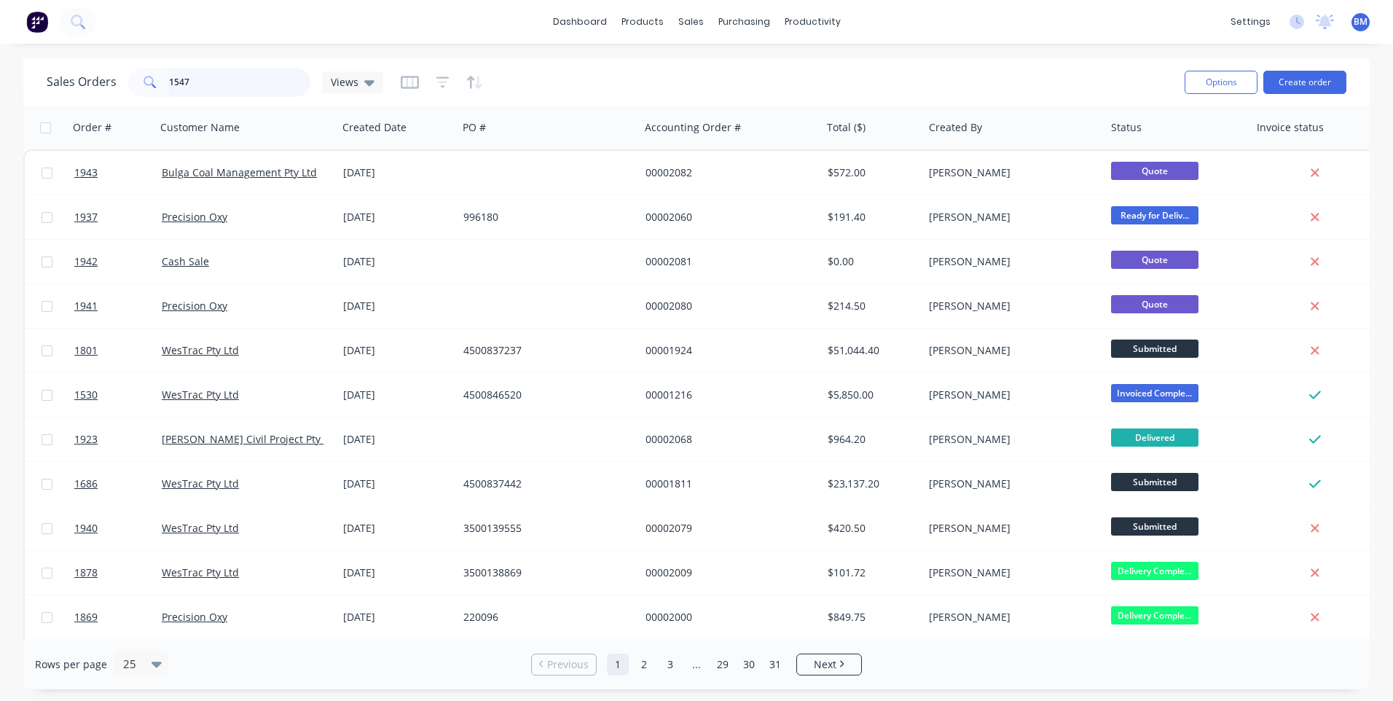
click at [219, 85] on input "1547" at bounding box center [240, 82] width 142 height 29
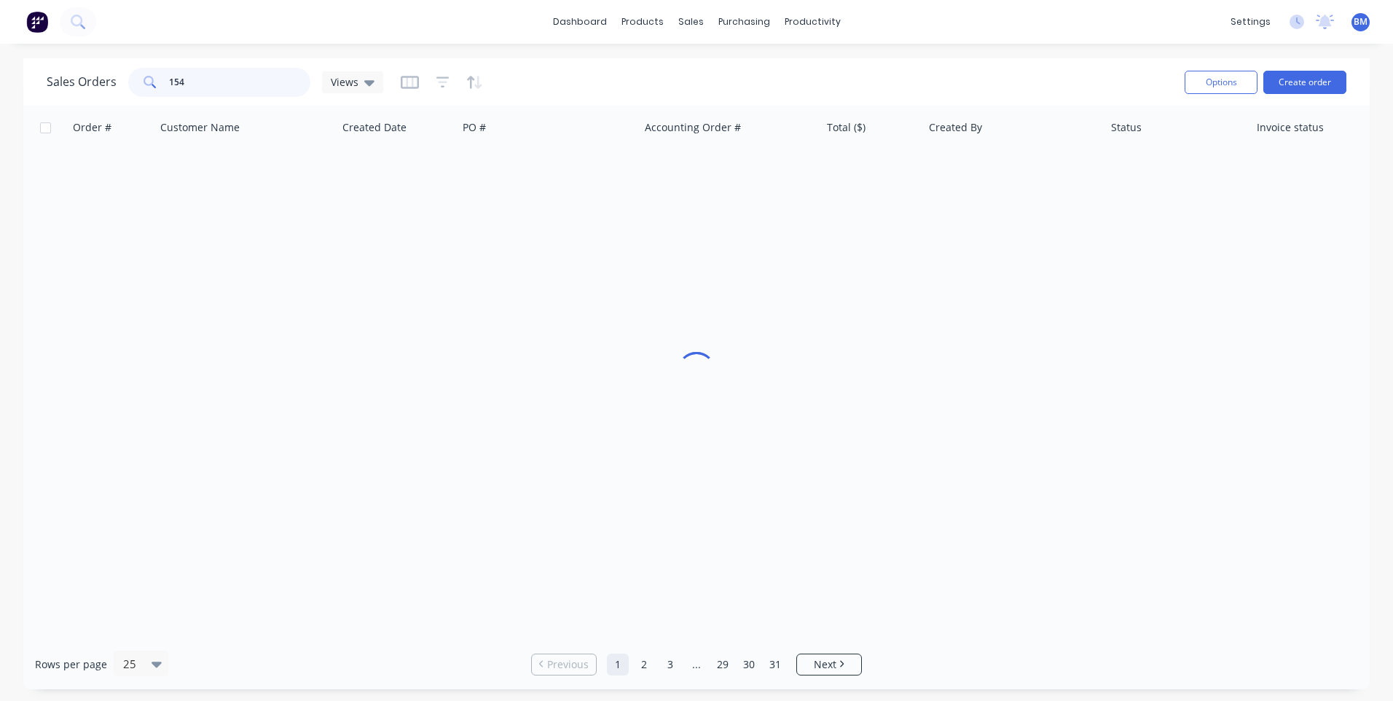
type input "1547"
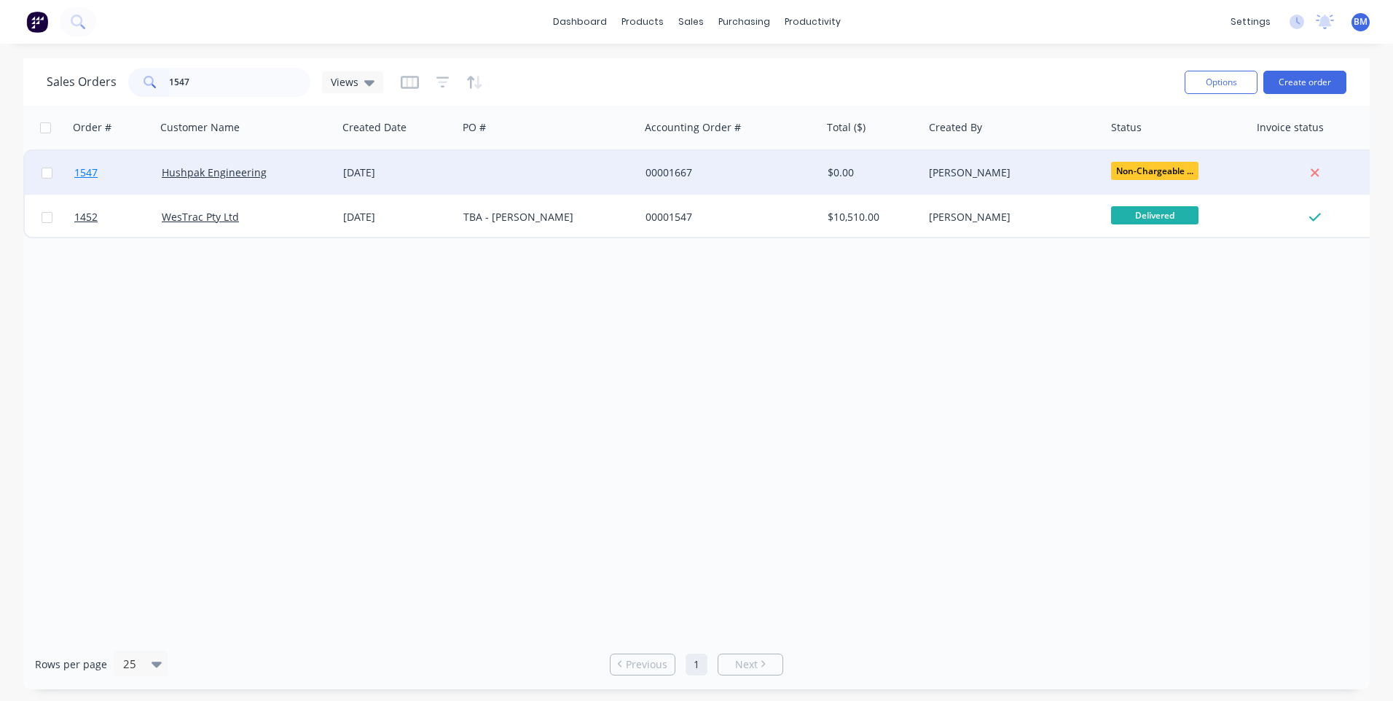
click at [92, 174] on span "1547" at bounding box center [85, 172] width 23 height 15
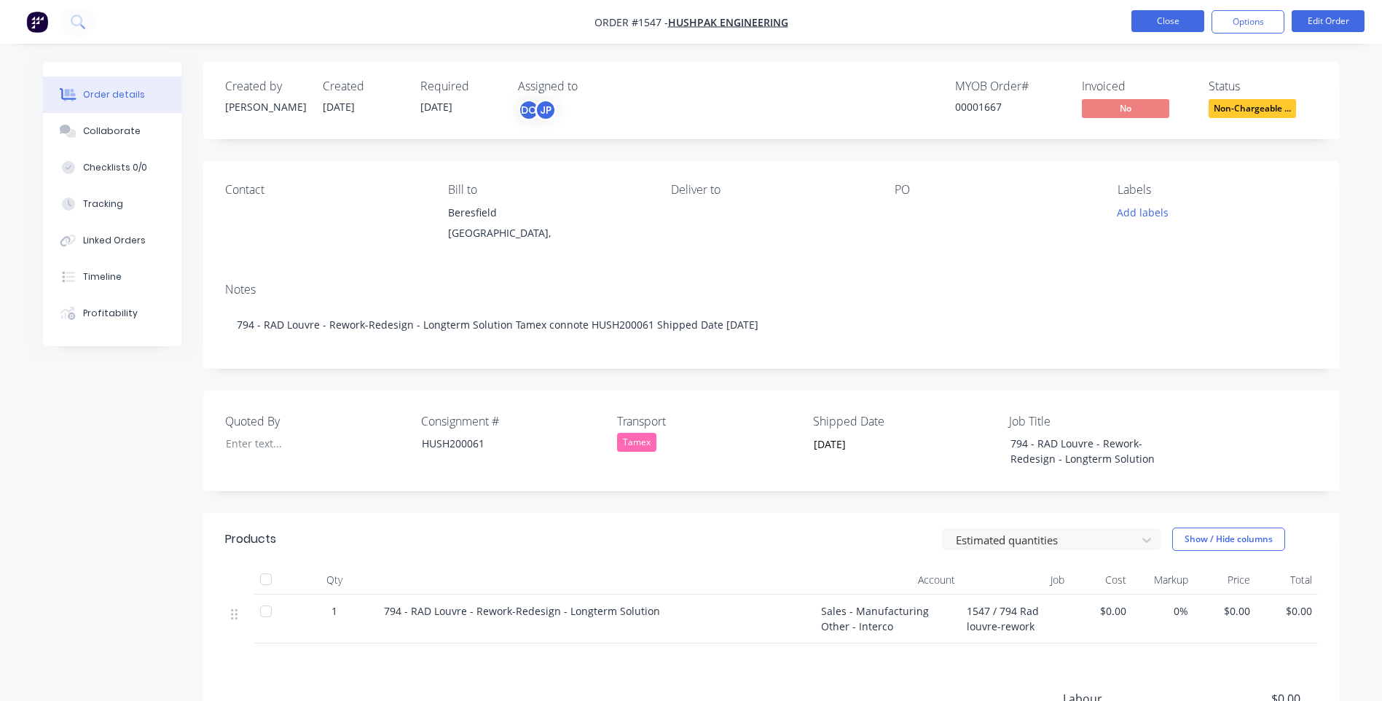
click at [670, 23] on button "Close" at bounding box center [1167, 21] width 73 height 22
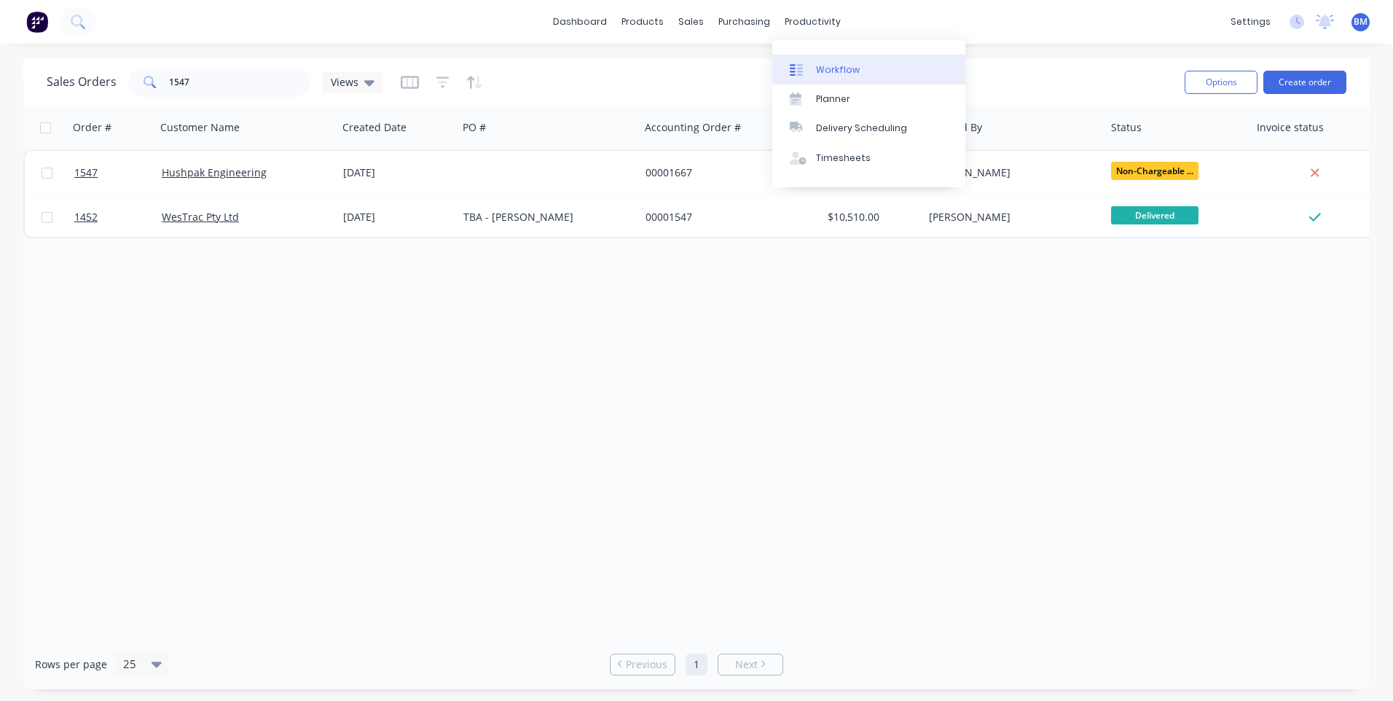
click at [670, 68] on div at bounding box center [801, 69] width 22 height 13
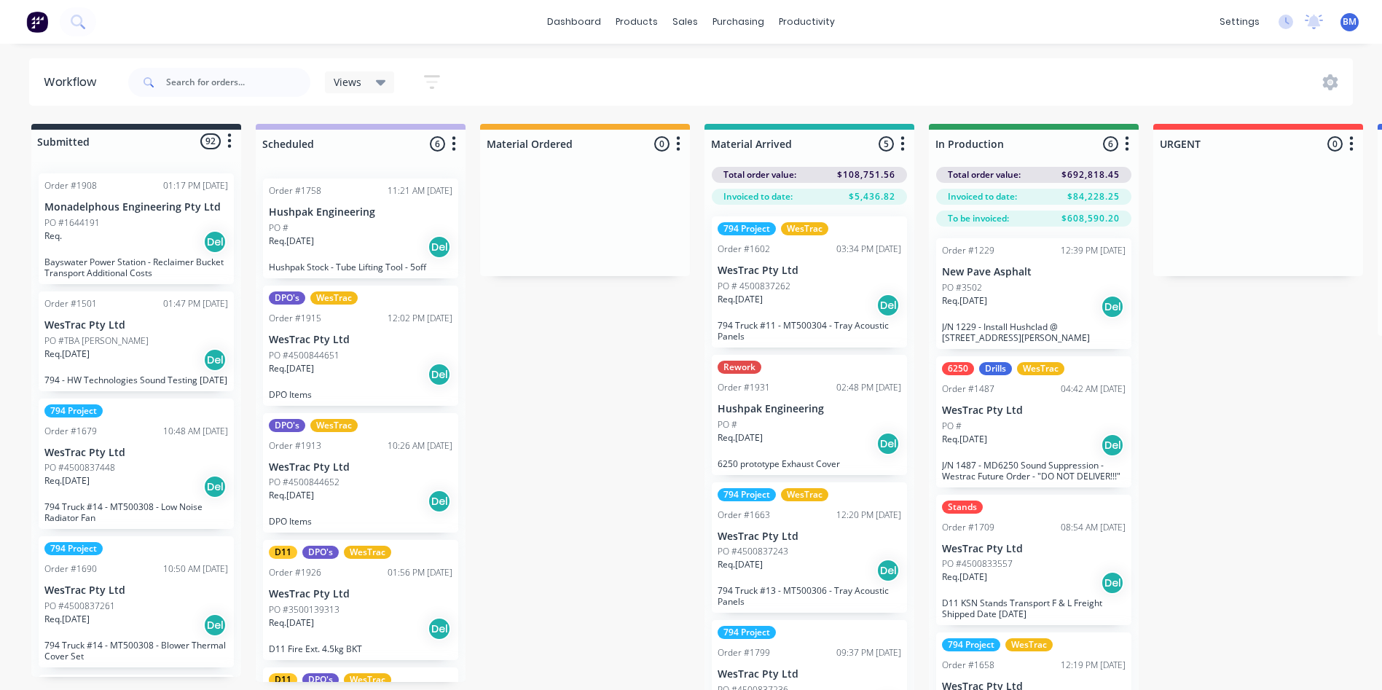
click at [344, 372] on div "Req. [DATE] Del" at bounding box center [361, 374] width 184 height 25
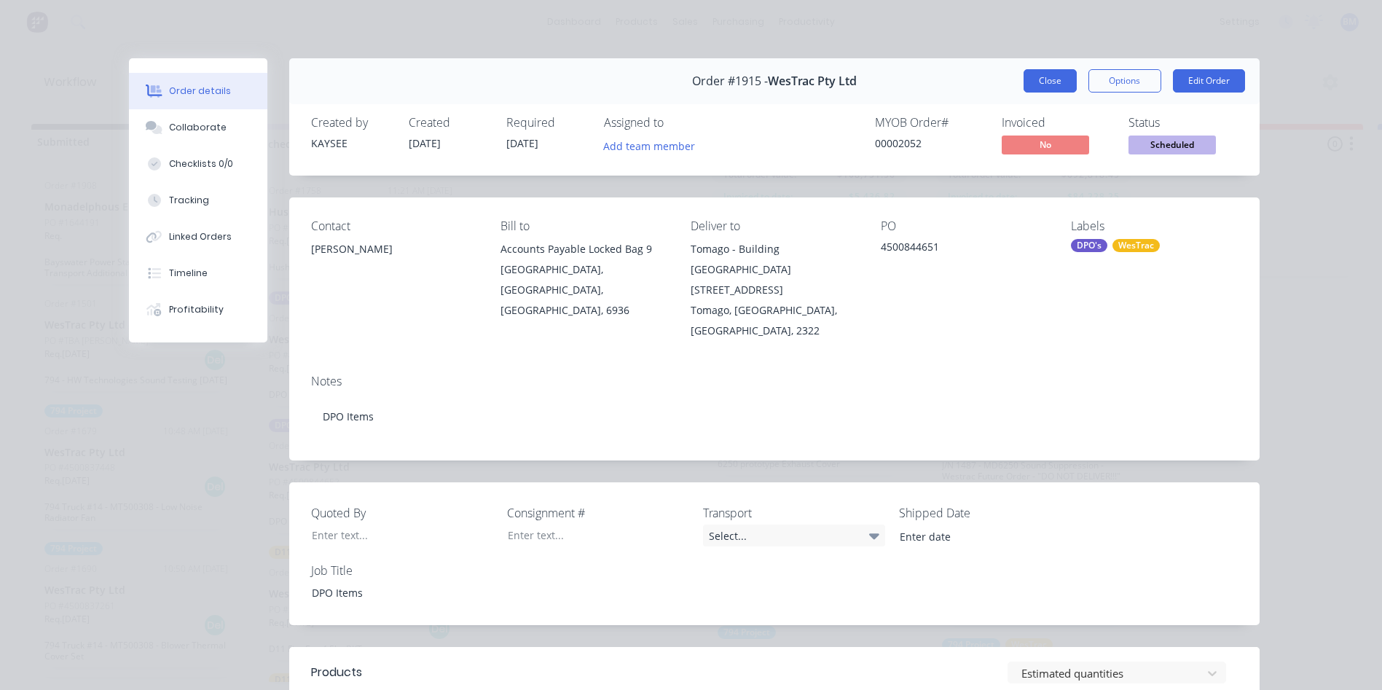
click at [670, 89] on button "Close" at bounding box center [1049, 80] width 53 height 23
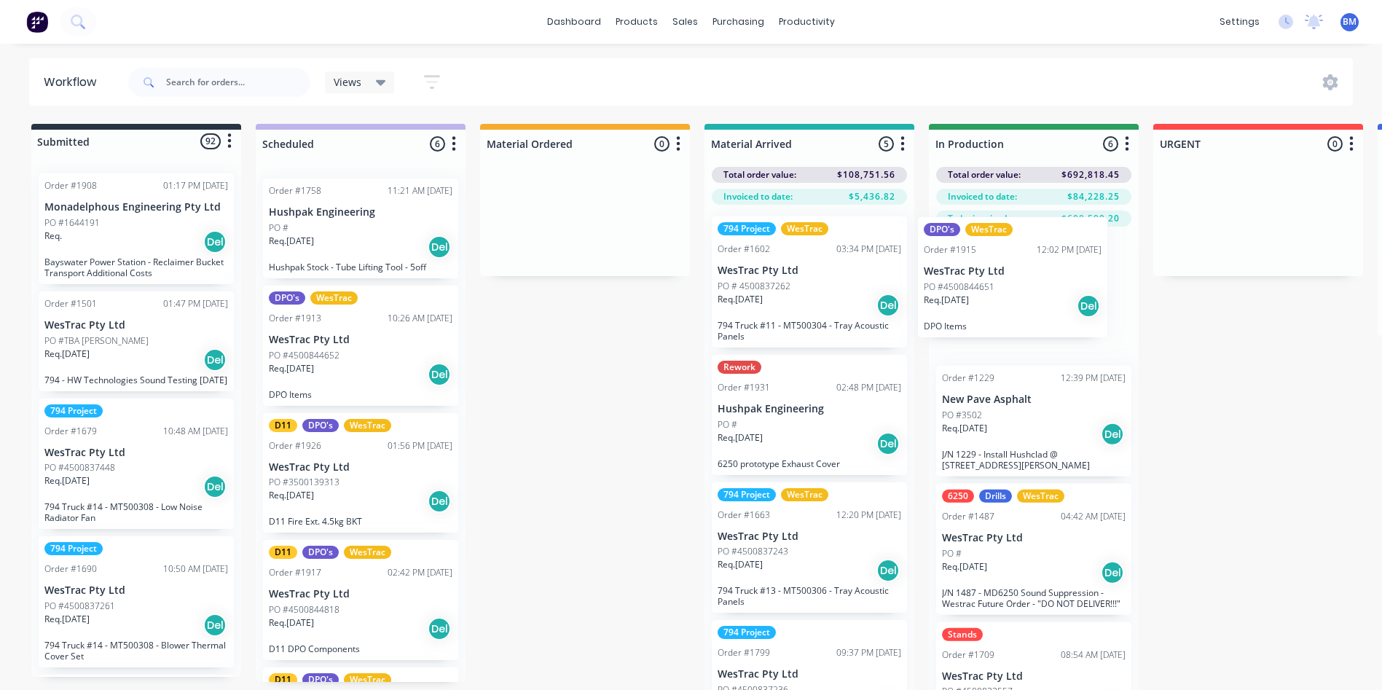
drag, startPoint x: 339, startPoint y: 350, endPoint x: 998, endPoint y: 281, distance: 662.7
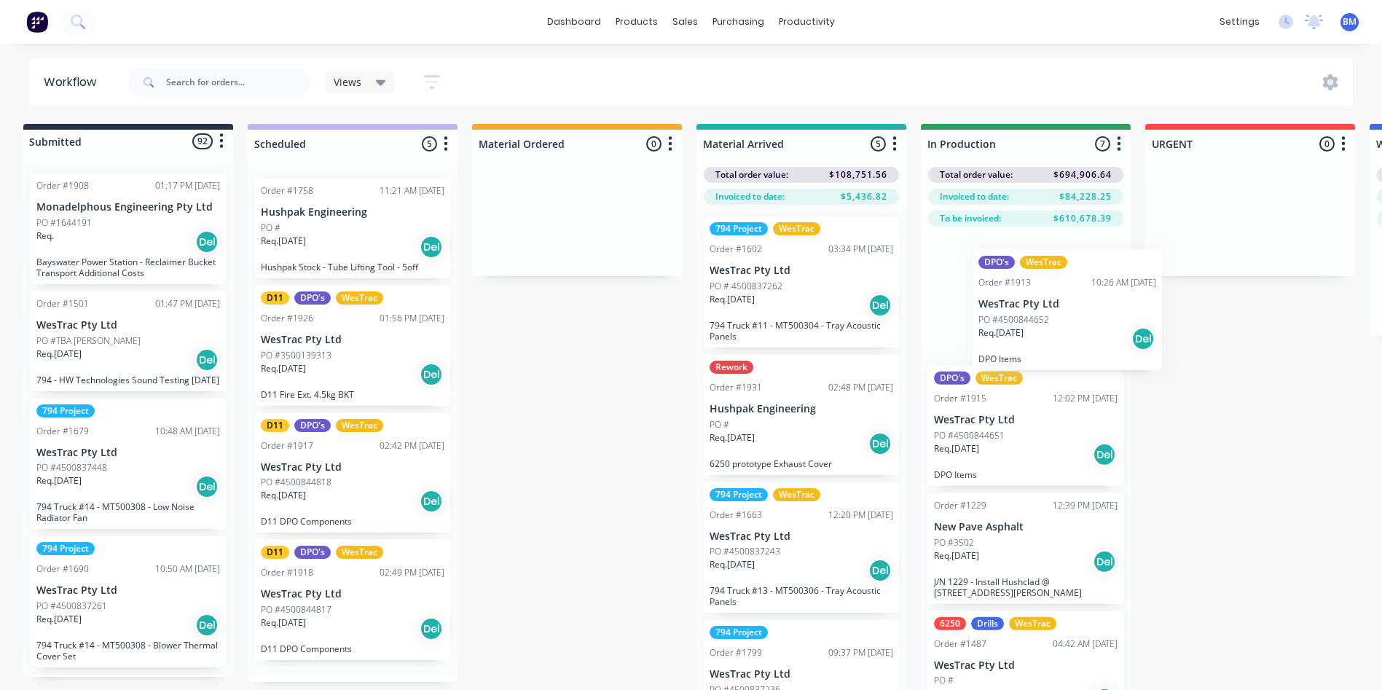
drag, startPoint x: 332, startPoint y: 353, endPoint x: 1047, endPoint y: 315, distance: 715.6
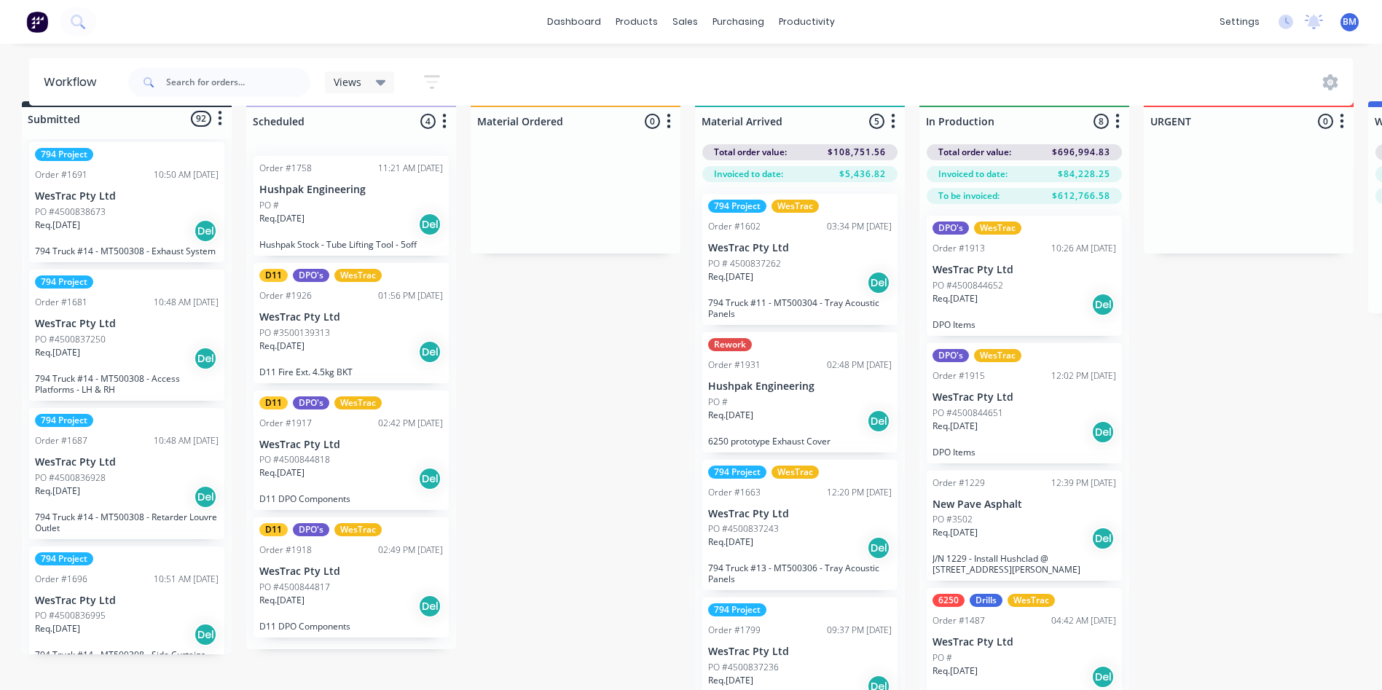
scroll to position [0, 9]
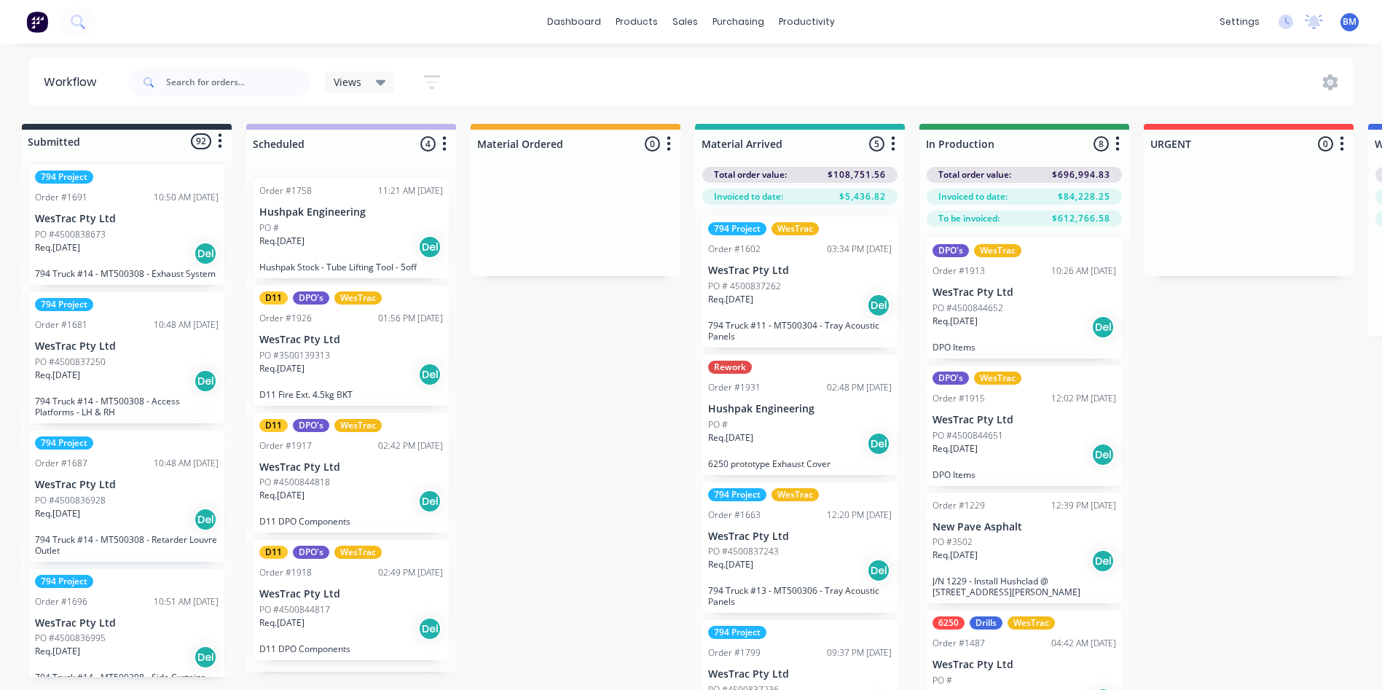
click at [381, 254] on div "Req. [DATE] Del" at bounding box center [351, 247] width 184 height 25
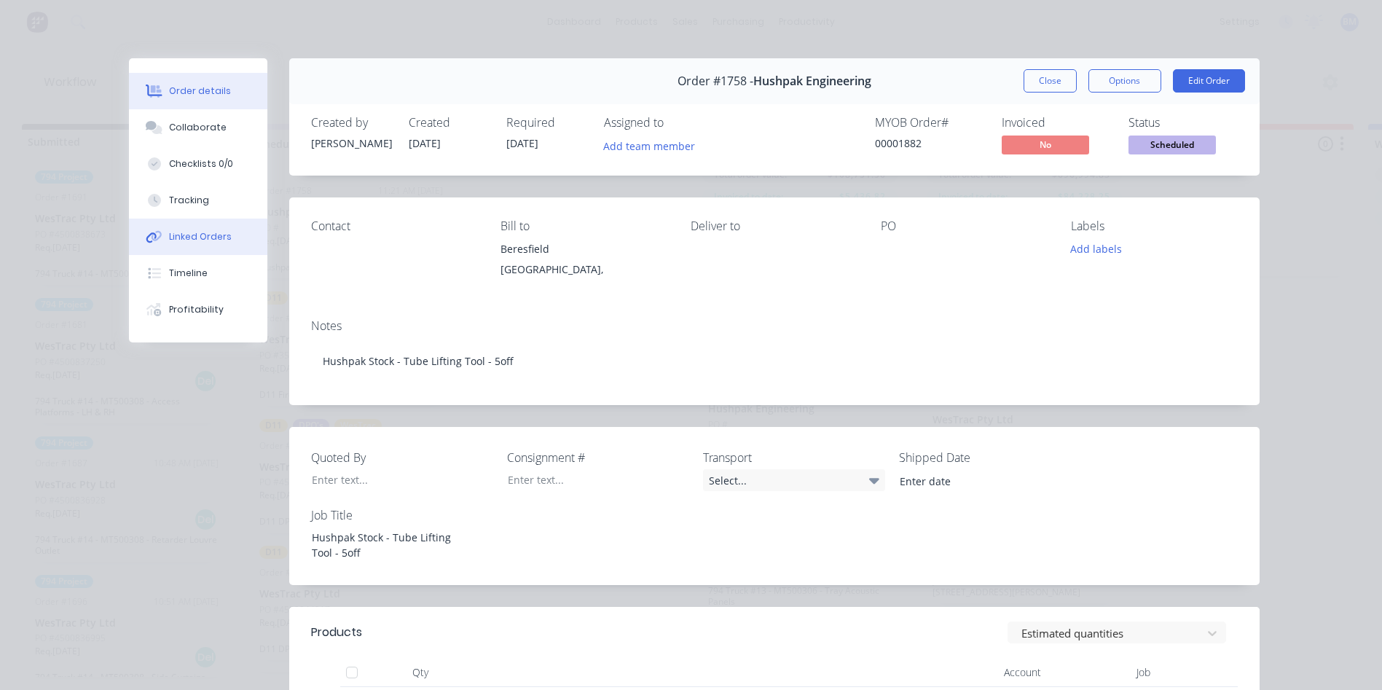
click at [186, 237] on div "Linked Orders" at bounding box center [200, 236] width 63 height 13
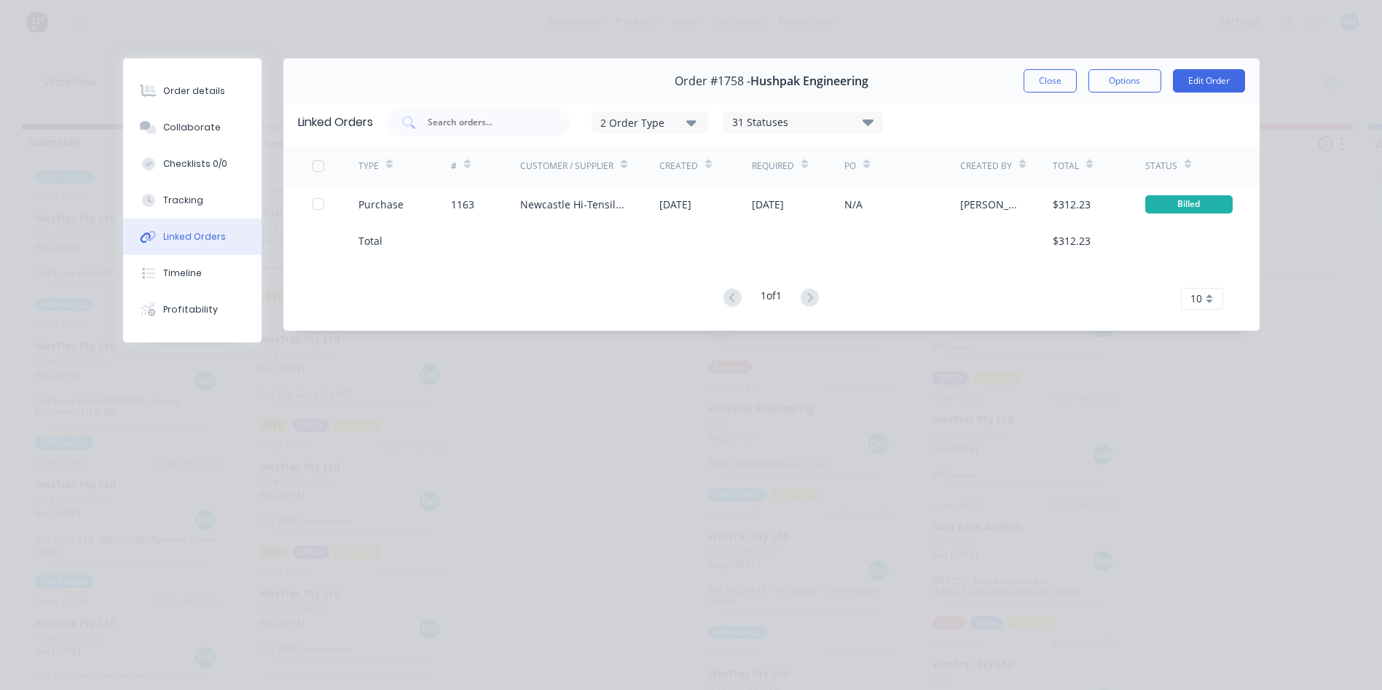
click at [670, 80] on button "Close" at bounding box center [1049, 80] width 53 height 23
